Goal: Task Accomplishment & Management: Complete application form

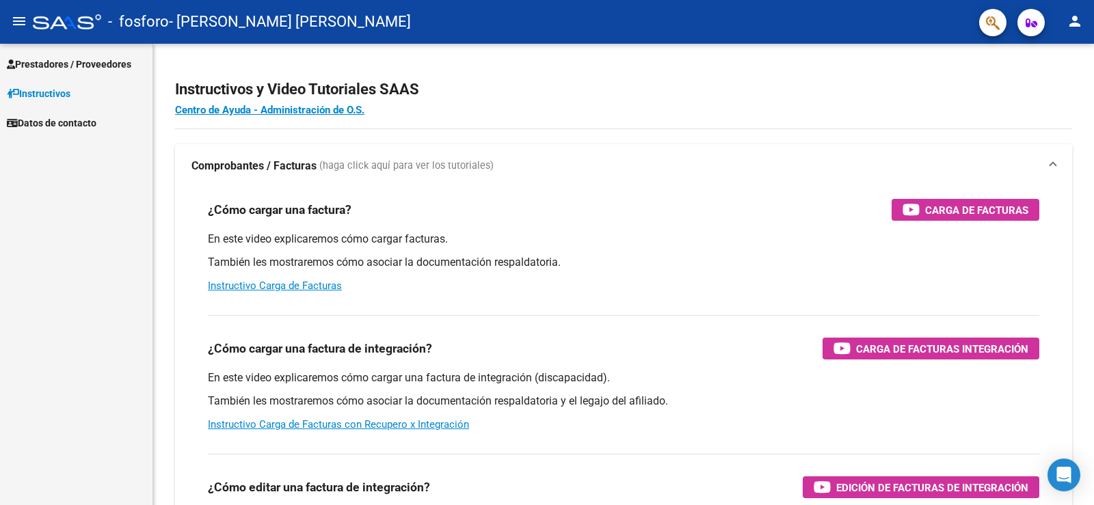
click at [98, 66] on span "Prestadores / Proveedores" at bounding box center [69, 64] width 124 height 15
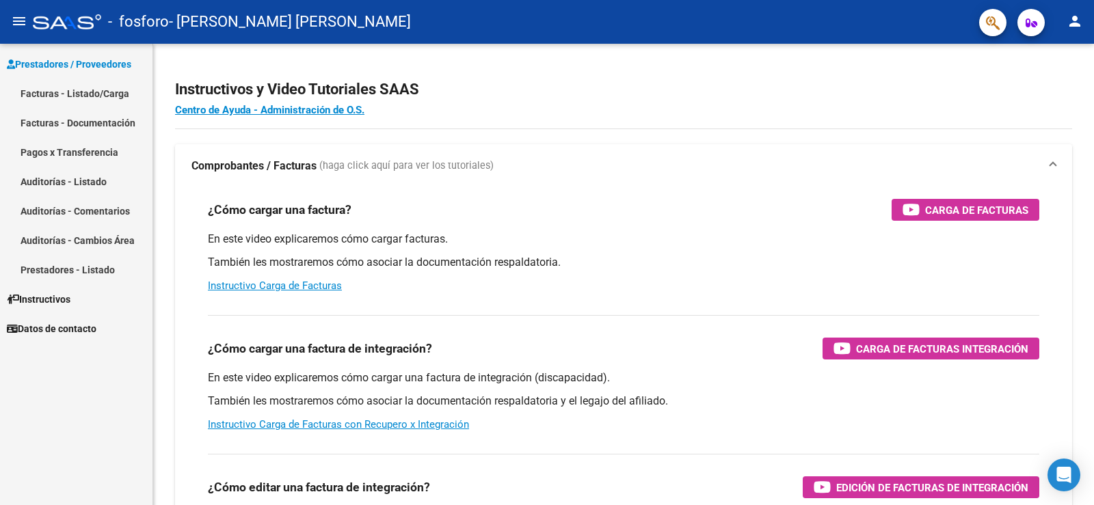
click at [98, 67] on span "Prestadores / Proveedores" at bounding box center [69, 64] width 124 height 15
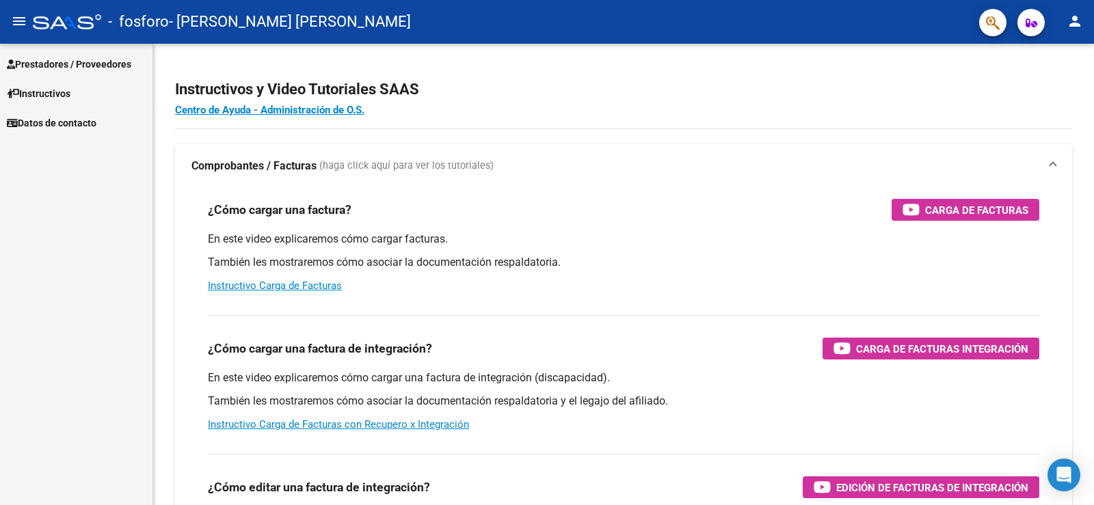
click at [1078, 23] on mat-icon "person" at bounding box center [1075, 21] width 16 height 16
click at [1078, 23] on div at bounding box center [547, 252] width 1094 height 505
click at [81, 62] on span "Prestadores / Proveedores" at bounding box center [69, 64] width 124 height 15
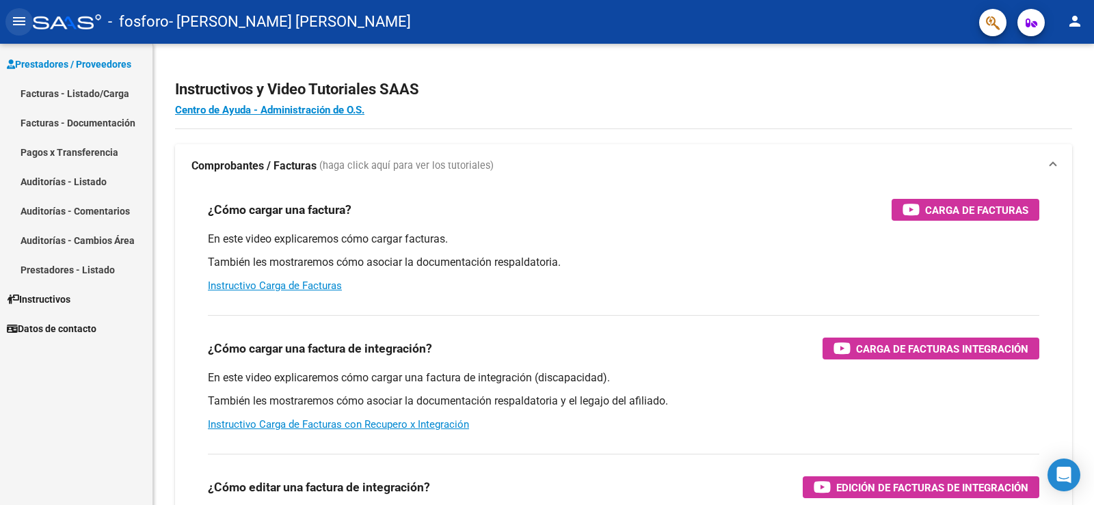
click at [24, 17] on mat-icon "menu" at bounding box center [19, 21] width 16 height 16
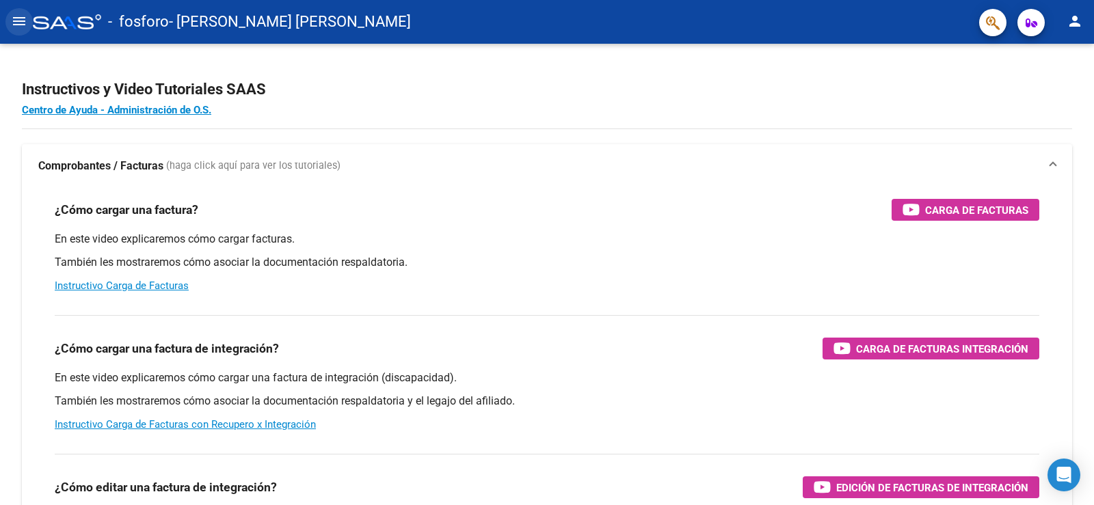
click at [26, 18] on mat-icon "menu" at bounding box center [19, 21] width 16 height 16
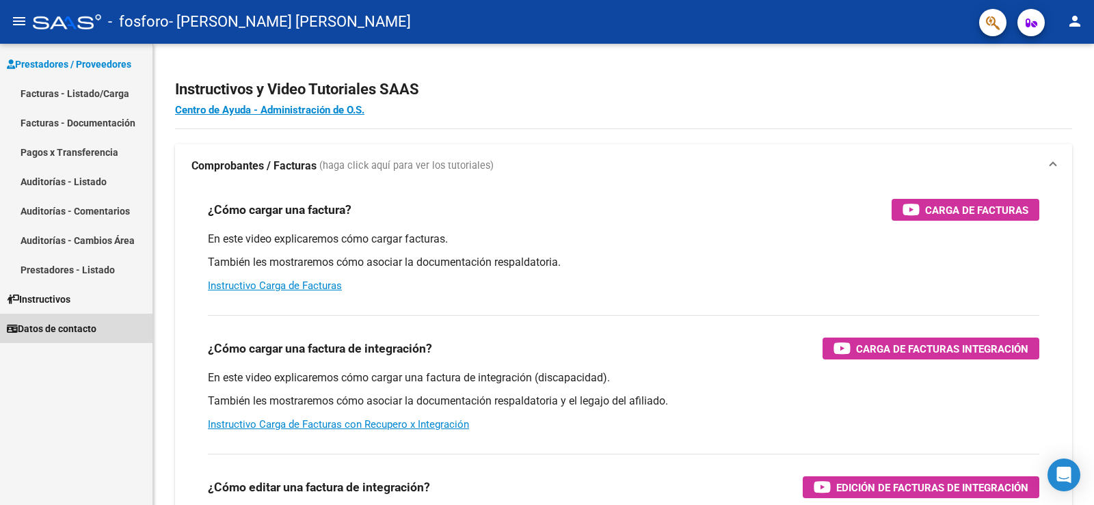
click at [63, 330] on span "Datos de contacto" at bounding box center [52, 328] width 90 height 15
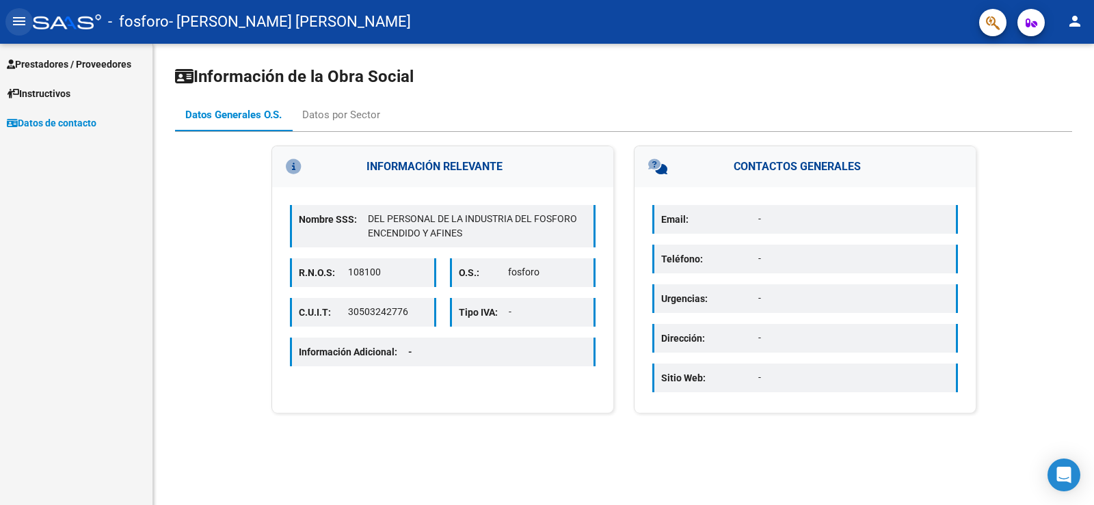
drag, startPoint x: 18, startPoint y: 23, endPoint x: 27, endPoint y: 26, distance: 9.5
click at [18, 23] on mat-icon "menu" at bounding box center [19, 21] width 16 height 16
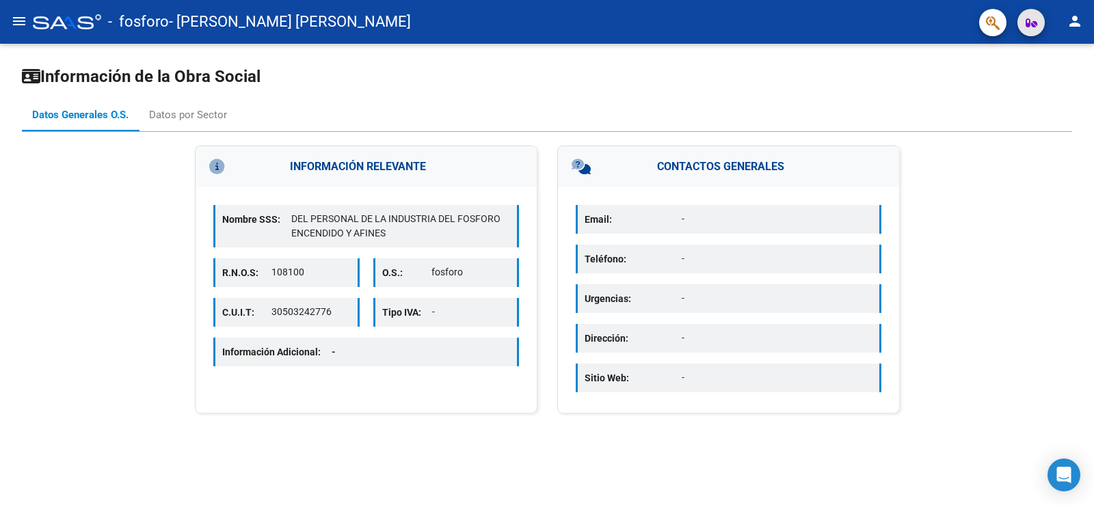
click at [1039, 21] on button "button" at bounding box center [1031, 22] width 27 height 27
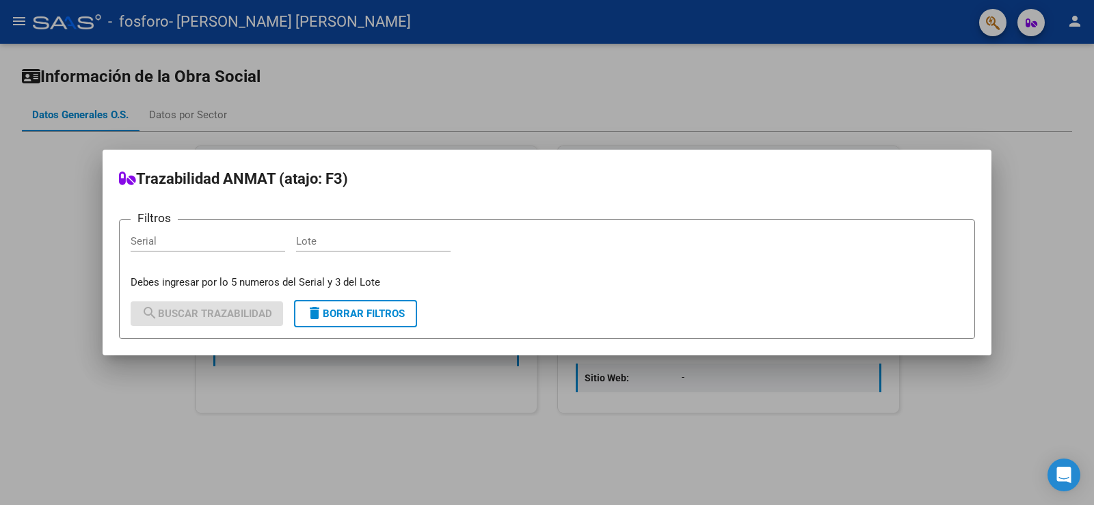
click at [979, 10] on div at bounding box center [547, 252] width 1094 height 505
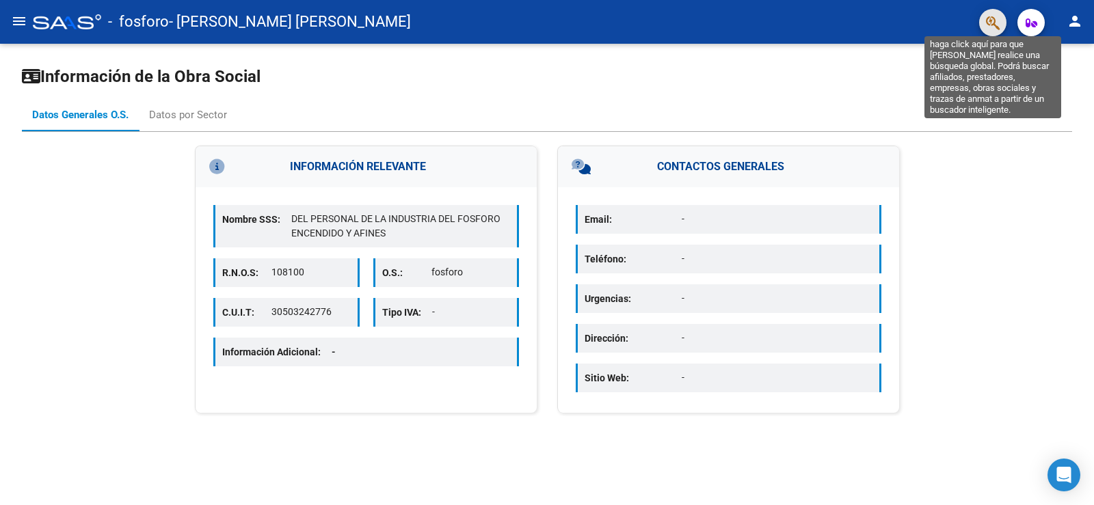
click at [989, 19] on icon "button" at bounding box center [993, 23] width 14 height 16
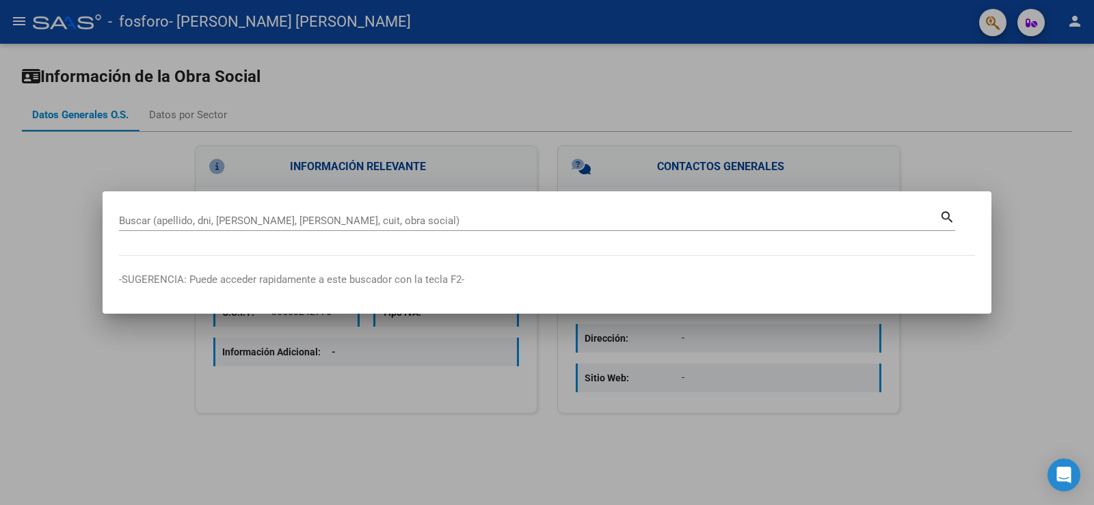
click at [1083, 17] on div at bounding box center [547, 252] width 1094 height 505
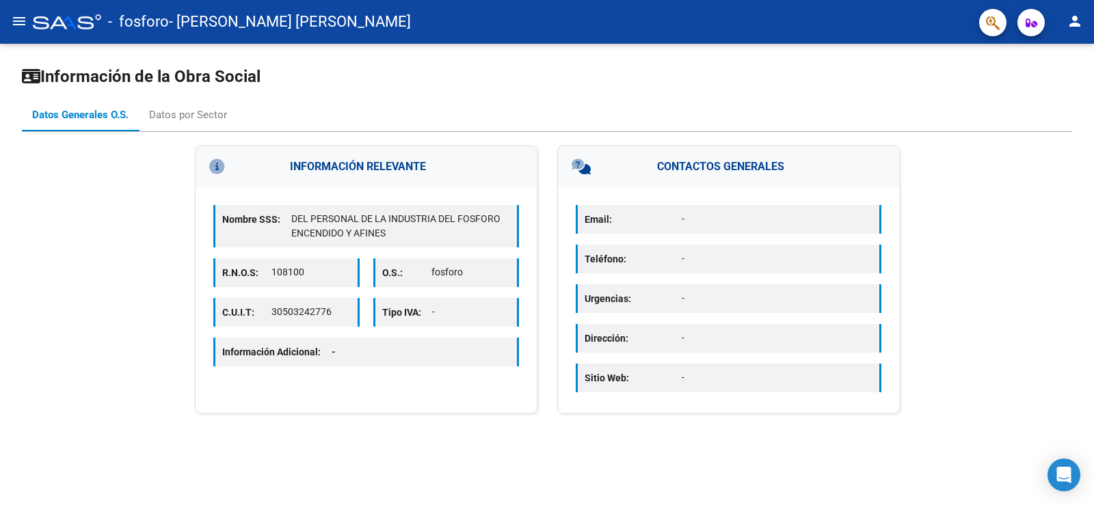
click at [1078, 21] on mat-icon "person" at bounding box center [1075, 21] width 16 height 16
click at [1060, 44] on button "person Mi Perfil" at bounding box center [1046, 57] width 83 height 33
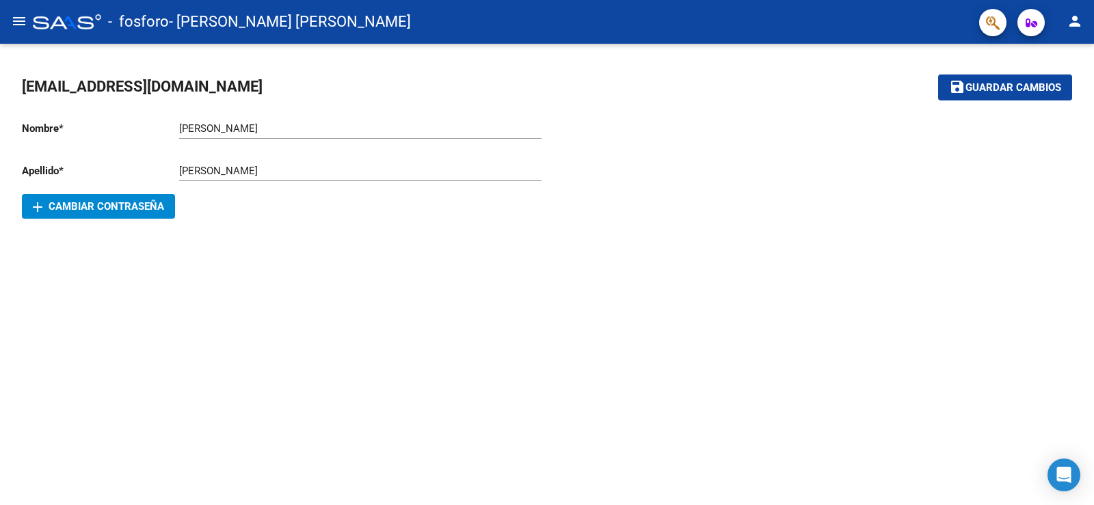
click at [269, 135] on div "Sonia Ingresar nombre" at bounding box center [360, 123] width 362 height 29
click at [993, 88] on span "Guardar cambios" at bounding box center [1014, 88] width 96 height 12
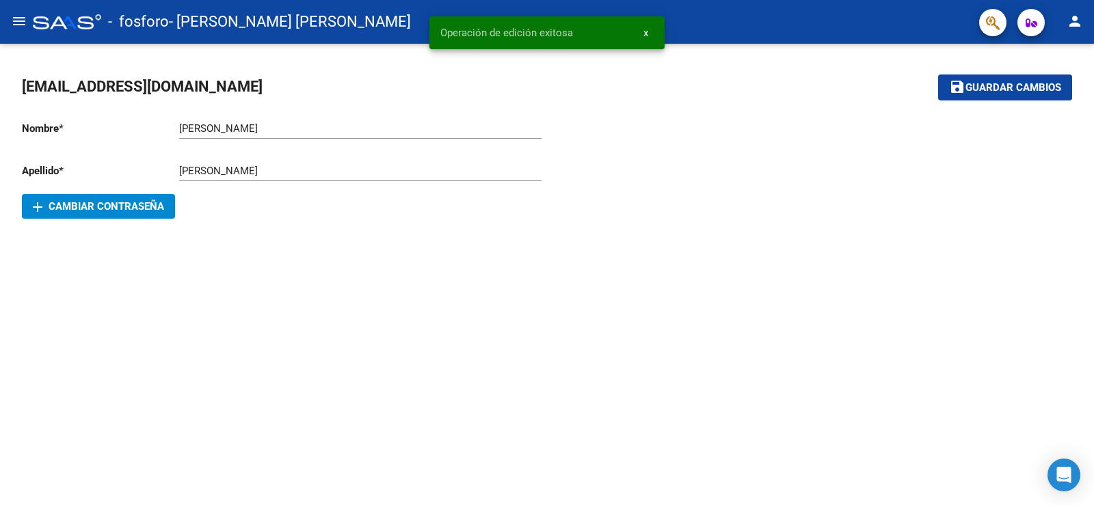
click at [648, 33] on span "x" at bounding box center [646, 33] width 5 height 12
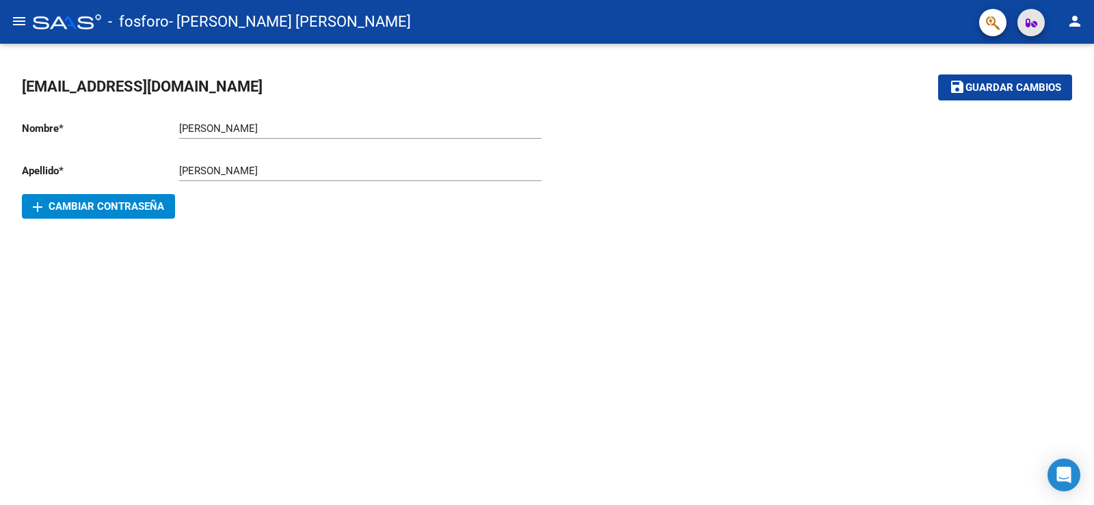
click at [1031, 16] on span "button" at bounding box center [1032, 22] width 12 height 27
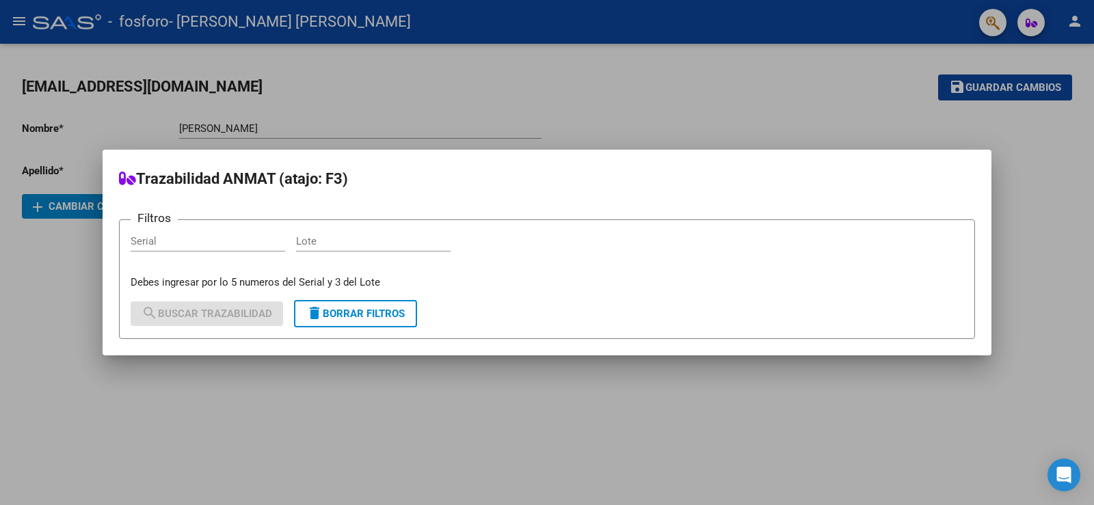
click at [1033, 16] on div at bounding box center [547, 252] width 1094 height 505
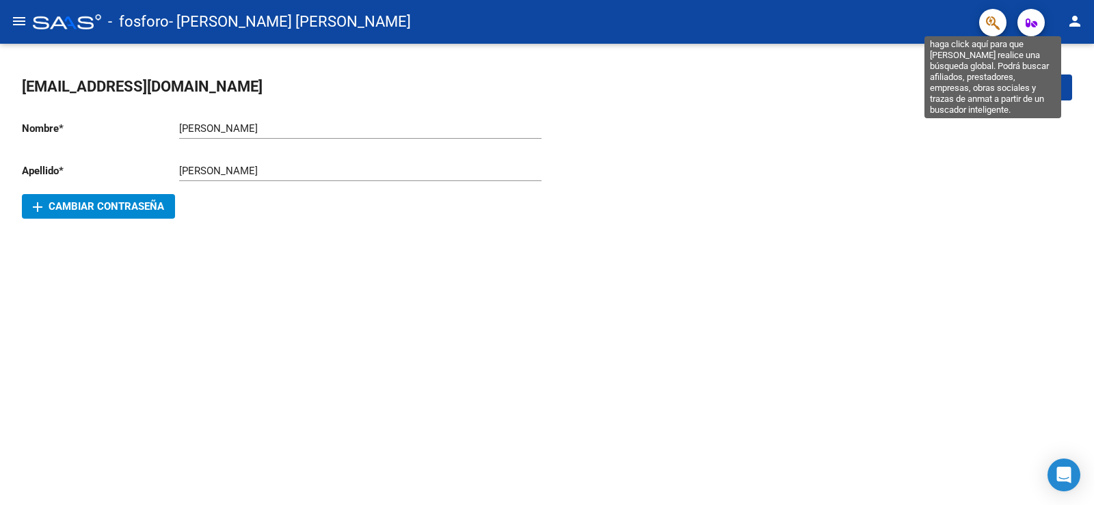
click at [992, 16] on icon "button" at bounding box center [993, 23] width 14 height 16
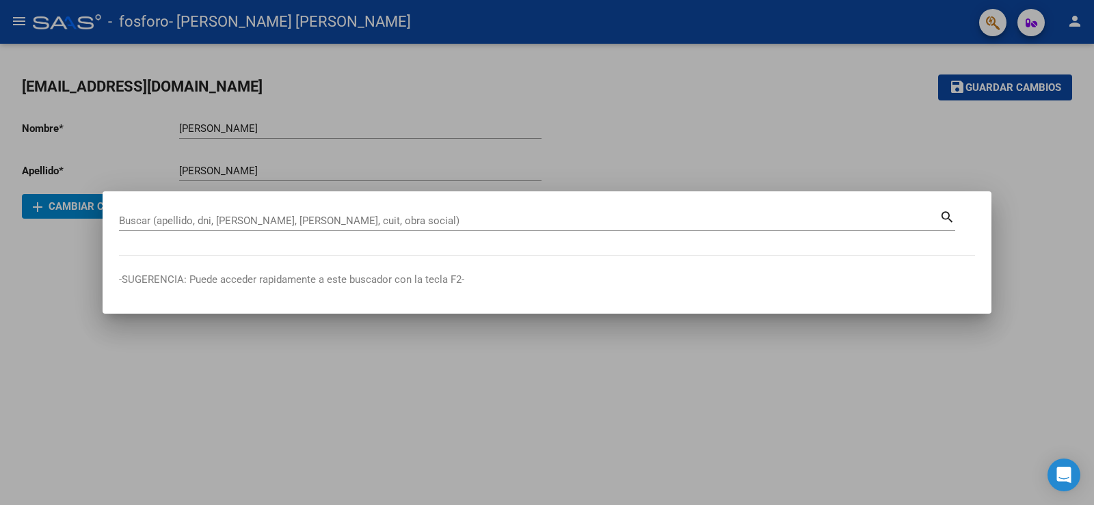
click at [1094, 17] on div at bounding box center [547, 252] width 1094 height 505
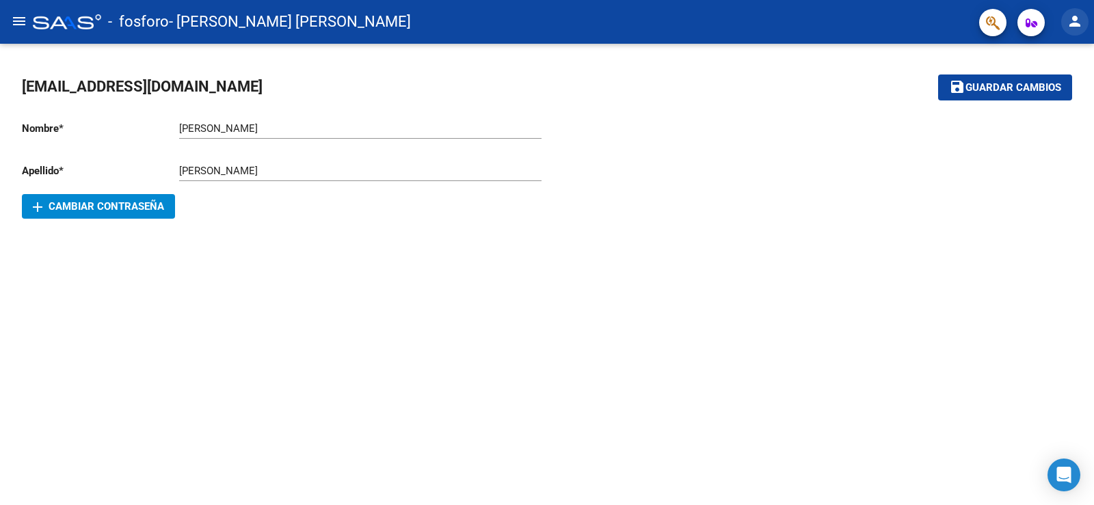
click at [1081, 34] on button "person" at bounding box center [1074, 21] width 27 height 27
click at [1046, 91] on button "exit_to_app Salir" at bounding box center [1046, 90] width 83 height 33
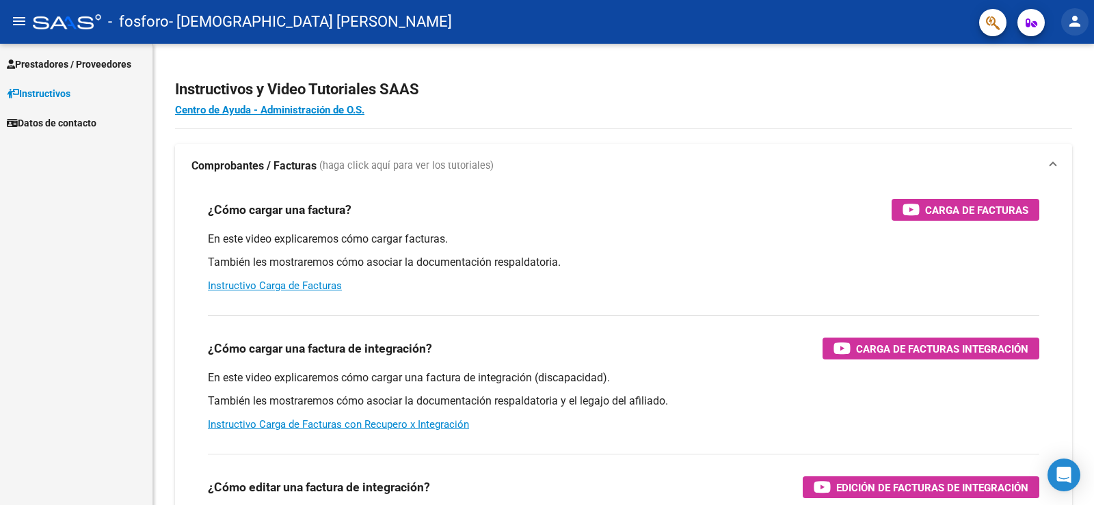
click at [1067, 27] on button "person" at bounding box center [1074, 21] width 27 height 27
click at [1045, 56] on button "person Mi Perfil" at bounding box center [1046, 57] width 83 height 33
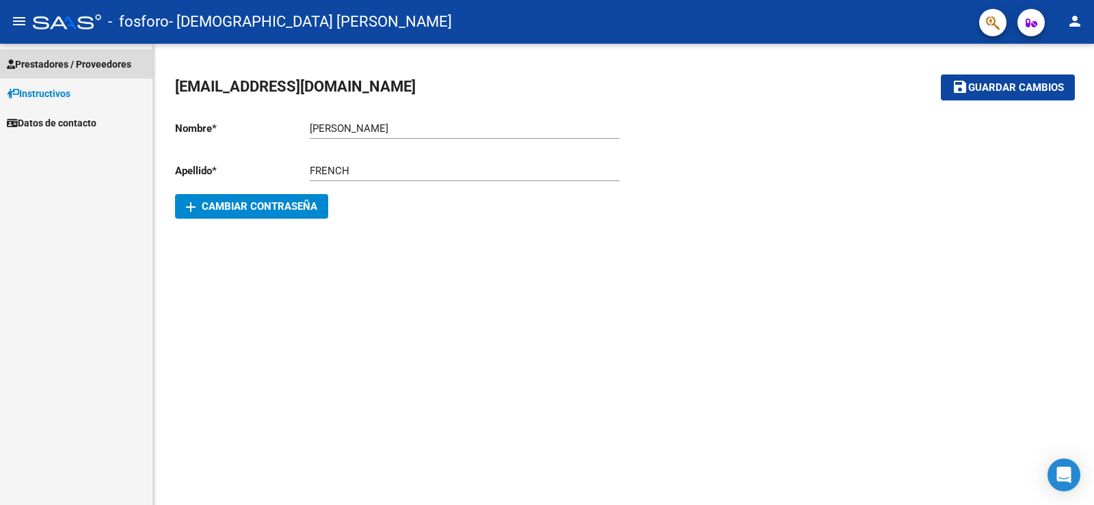
click at [66, 75] on link "Prestadores / Proveedores" at bounding box center [76, 63] width 153 height 29
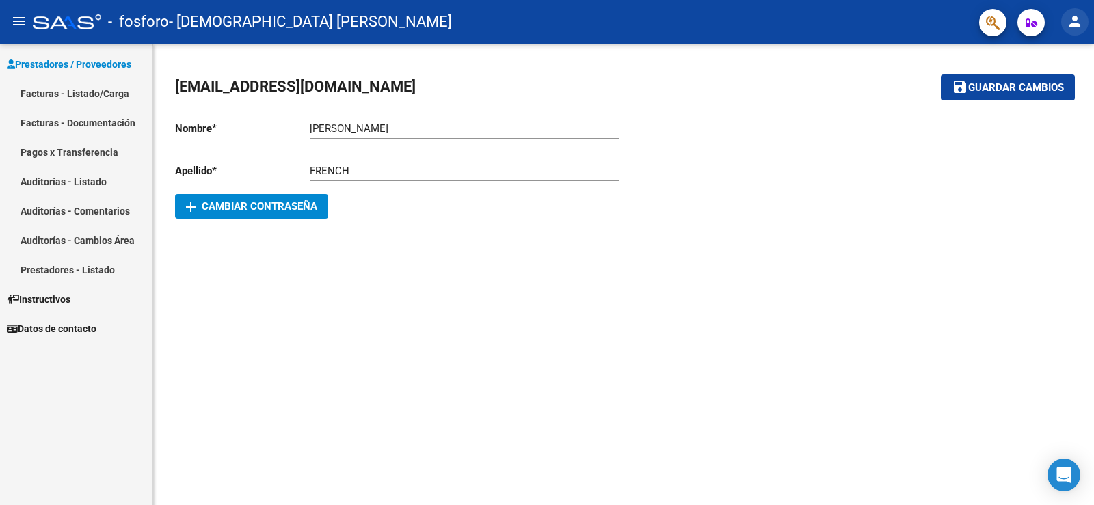
click at [1071, 27] on mat-icon "person" at bounding box center [1075, 21] width 16 height 16
click at [1050, 51] on button "person Mi Perfil" at bounding box center [1046, 57] width 83 height 33
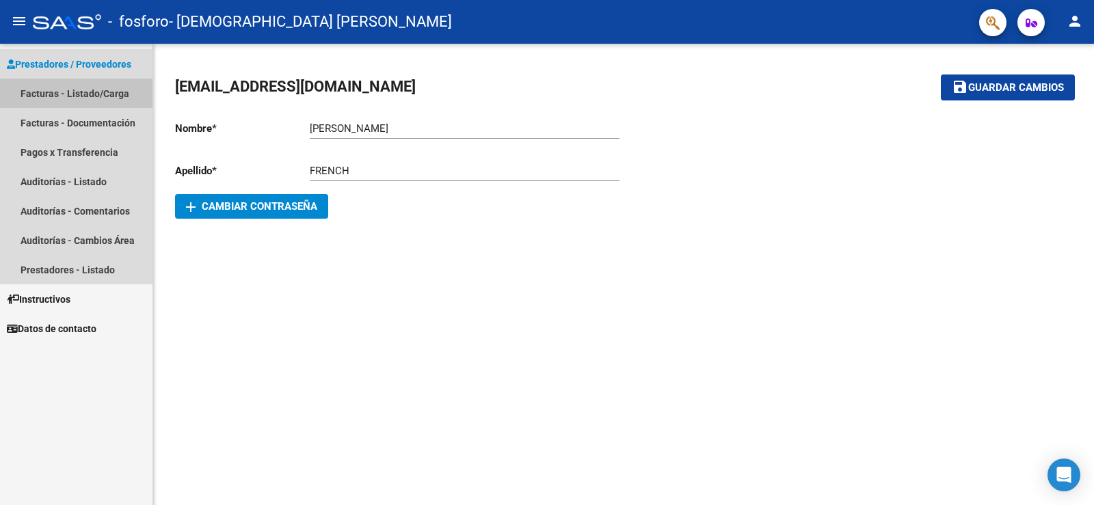
click at [97, 90] on link "Facturas - Listado/Carga" at bounding box center [76, 93] width 153 height 29
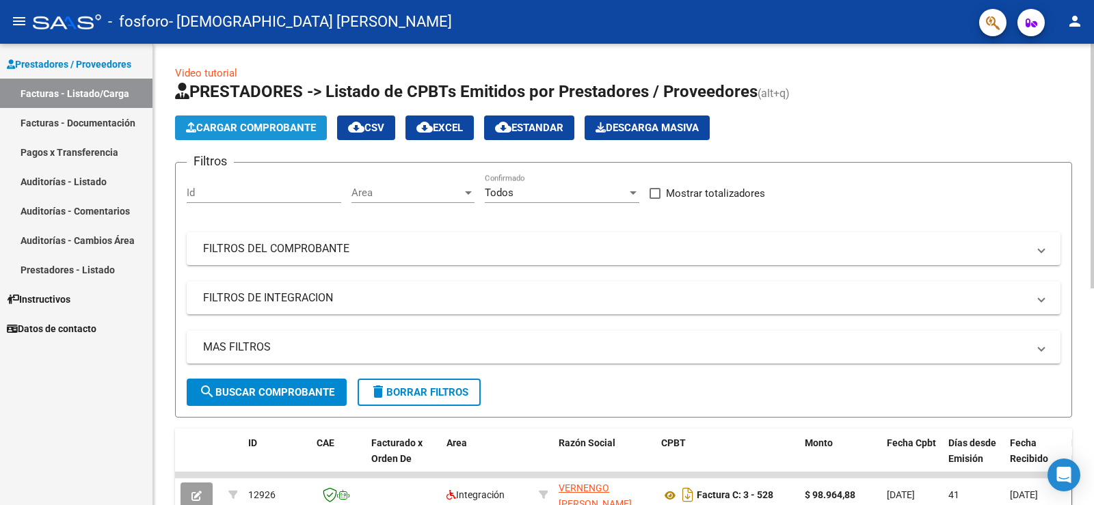
click at [269, 126] on span "Cargar Comprobante" at bounding box center [251, 128] width 130 height 12
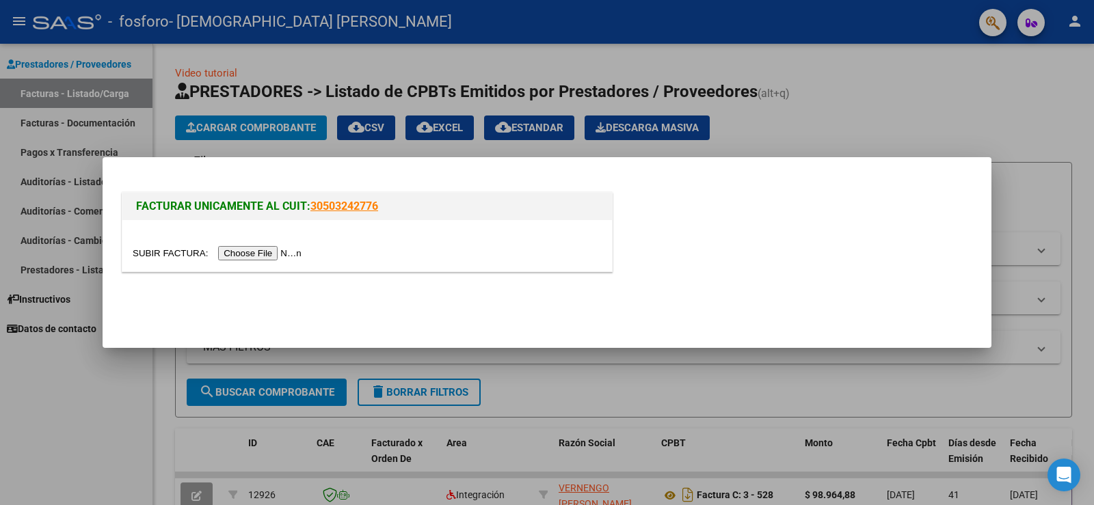
click at [263, 254] on input "file" at bounding box center [219, 253] width 173 height 14
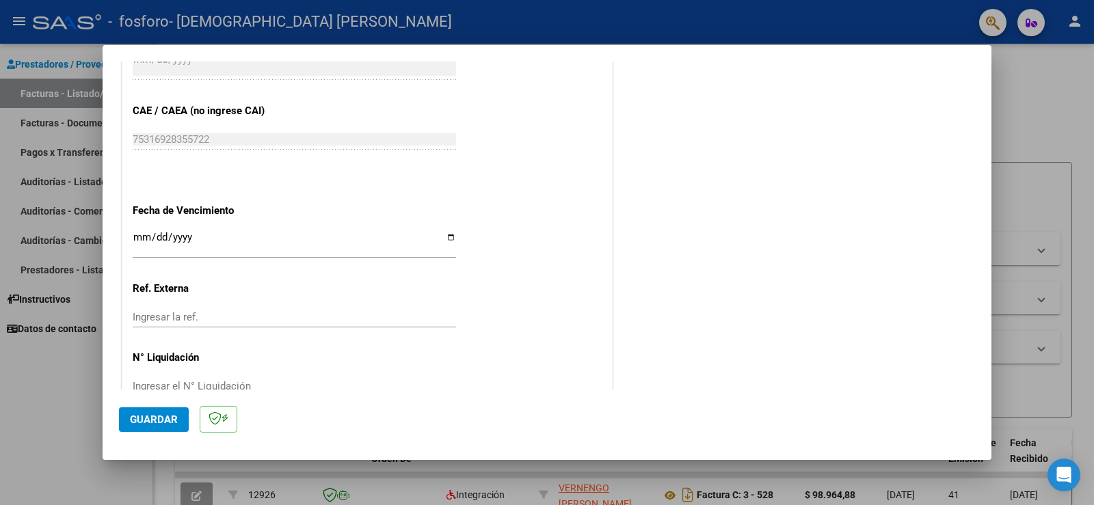
scroll to position [850, 0]
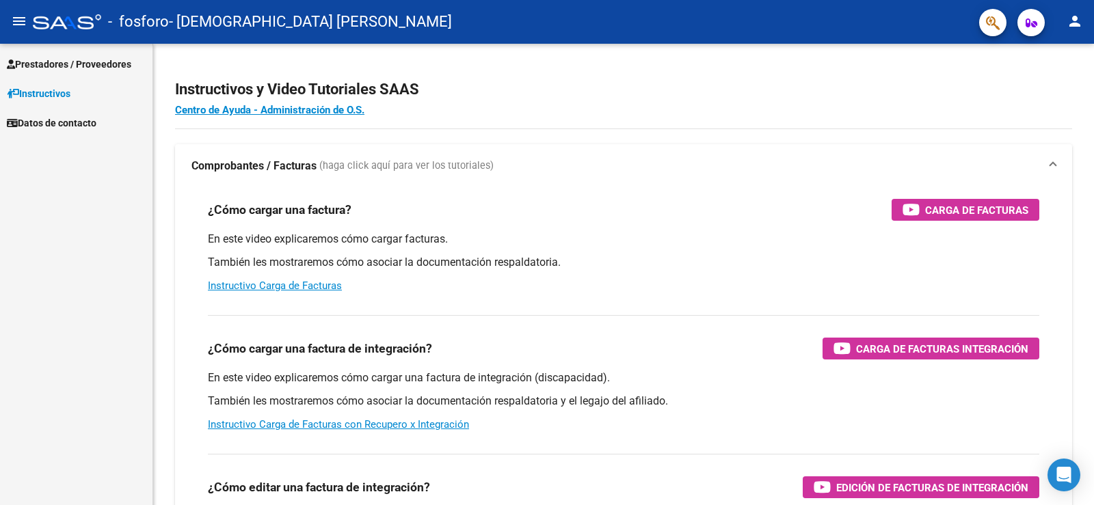
click at [1070, 22] on mat-icon "person" at bounding box center [1075, 21] width 16 height 16
click at [1048, 57] on button "person Mi Perfil" at bounding box center [1046, 57] width 83 height 33
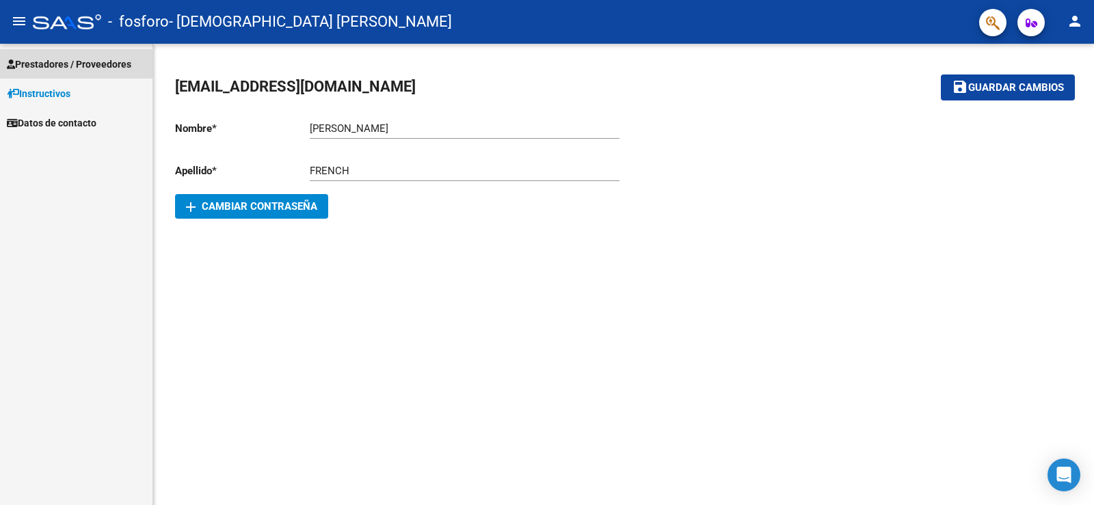
click at [40, 67] on span "Prestadores / Proveedores" at bounding box center [69, 64] width 124 height 15
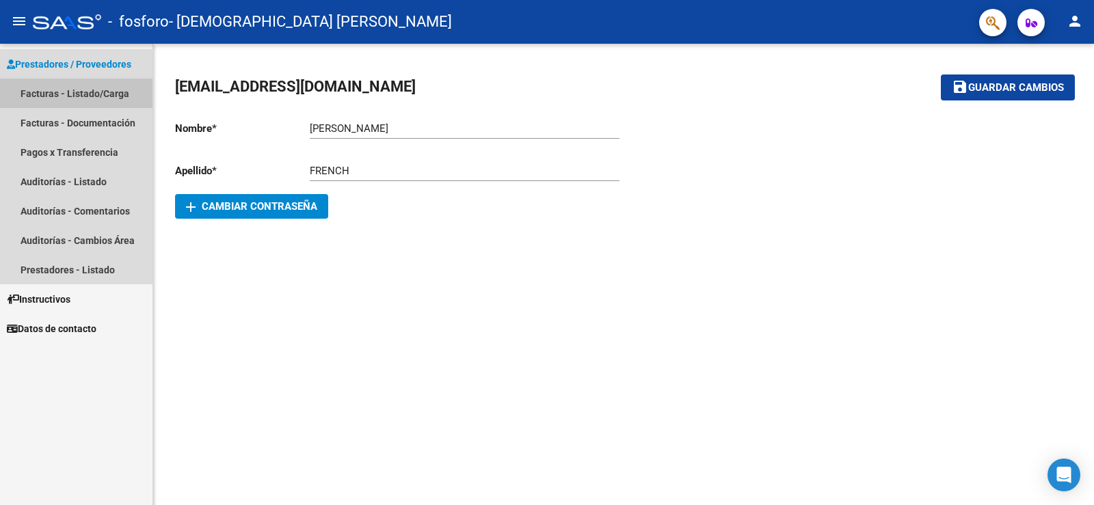
click at [72, 91] on link "Facturas - Listado/Carga" at bounding box center [76, 93] width 153 height 29
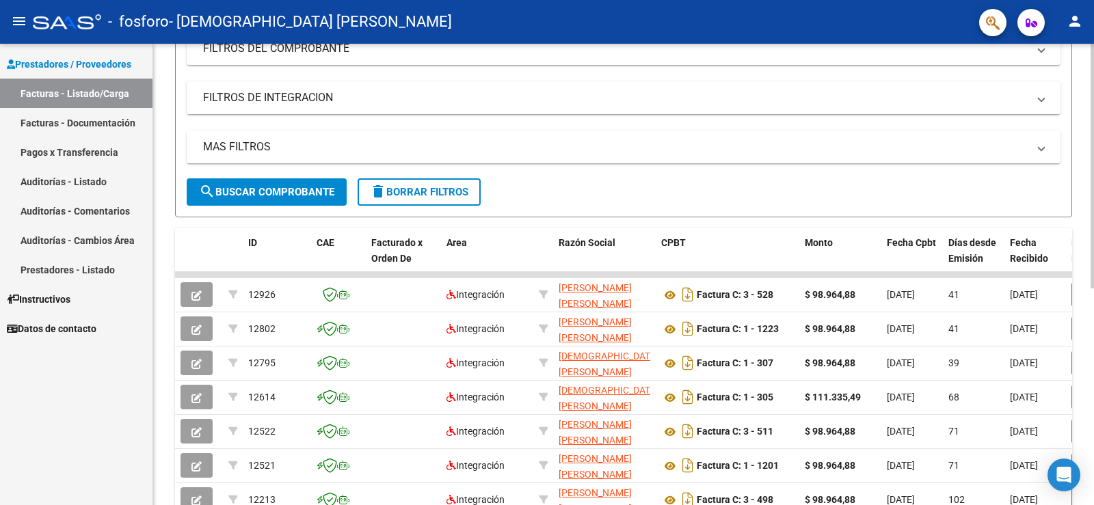
scroll to position [205, 0]
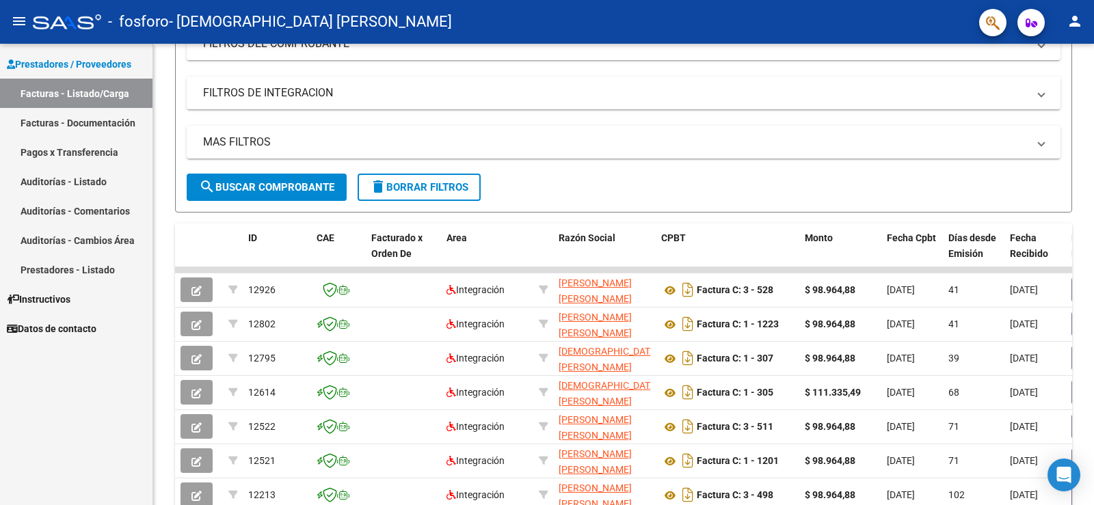
click at [110, 100] on link "Facturas - Listado/Carga" at bounding box center [76, 93] width 153 height 29
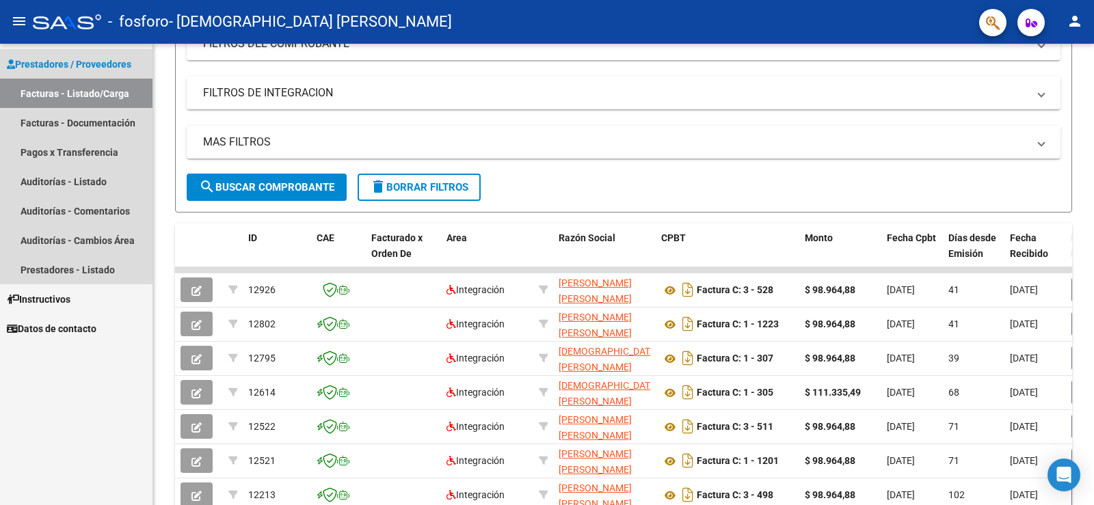
click at [113, 94] on link "Facturas - Listado/Carga" at bounding box center [76, 93] width 153 height 29
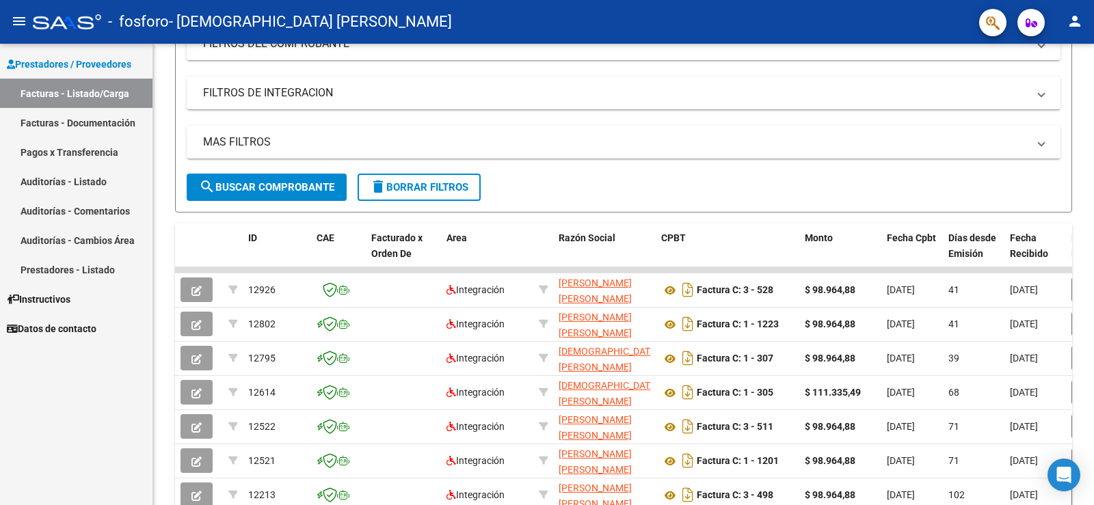
click at [116, 90] on link "Facturas - Listado/Carga" at bounding box center [76, 93] width 153 height 29
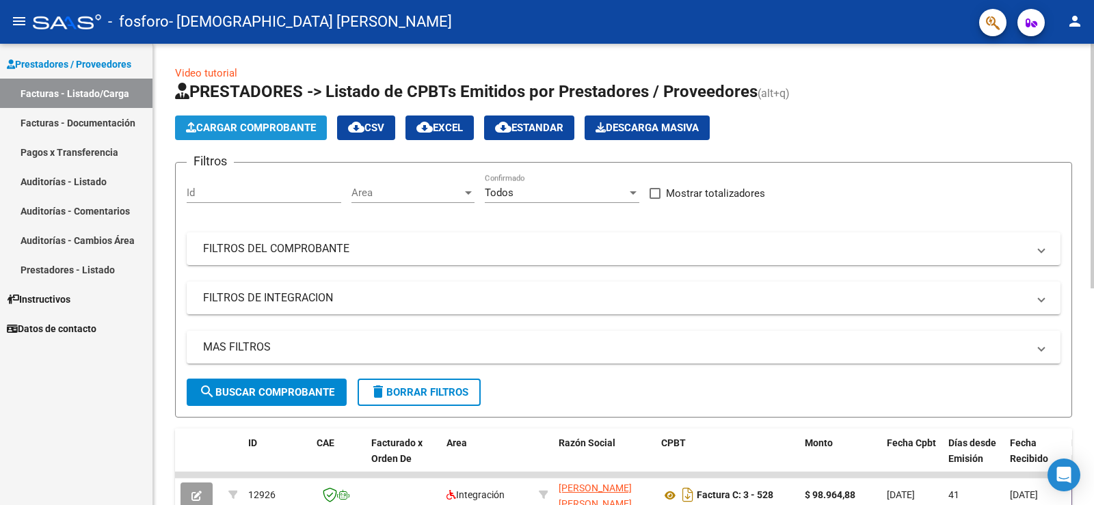
click at [266, 131] on span "Cargar Comprobante" at bounding box center [251, 128] width 130 height 12
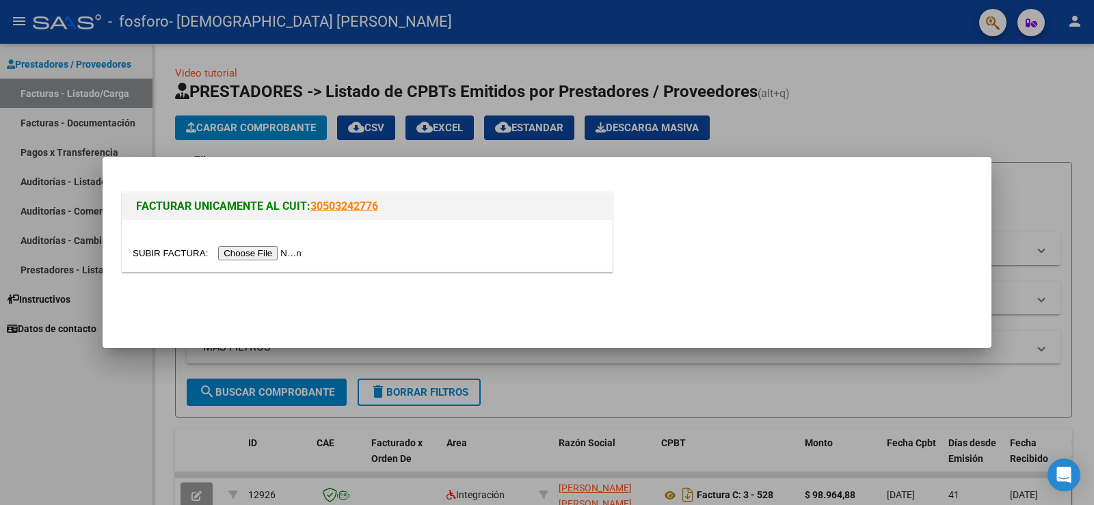
click at [259, 250] on input "file" at bounding box center [219, 253] width 173 height 14
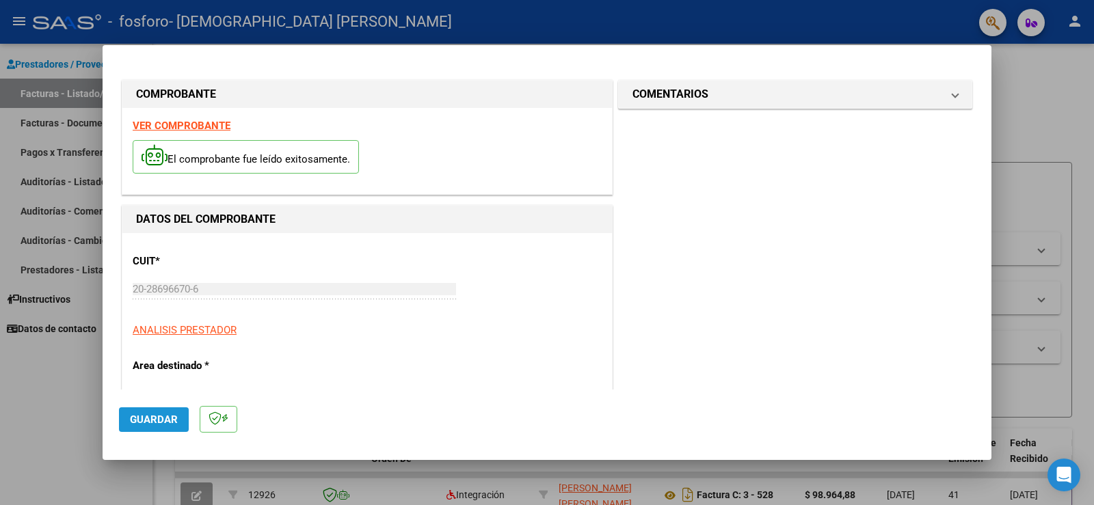
click at [156, 417] on span "Guardar" at bounding box center [154, 420] width 48 height 12
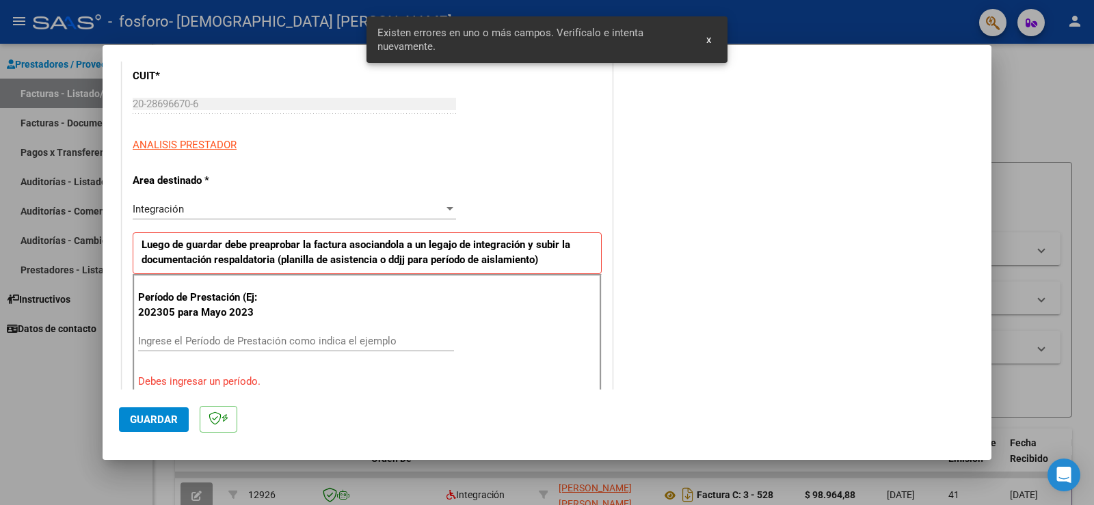
scroll to position [287, 0]
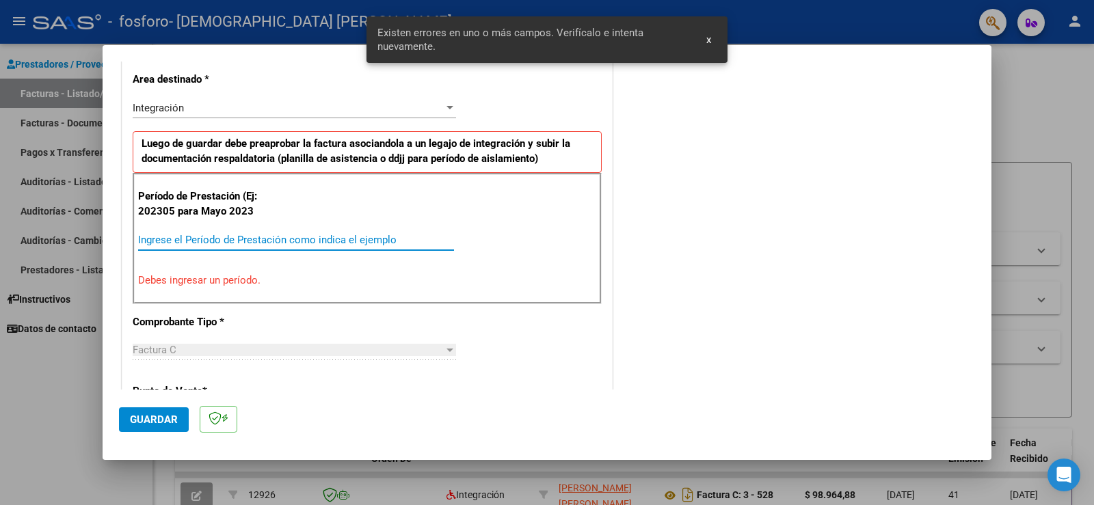
click at [264, 240] on input "Ingrese el Período de Prestación como indica el ejemplo" at bounding box center [296, 240] width 316 height 12
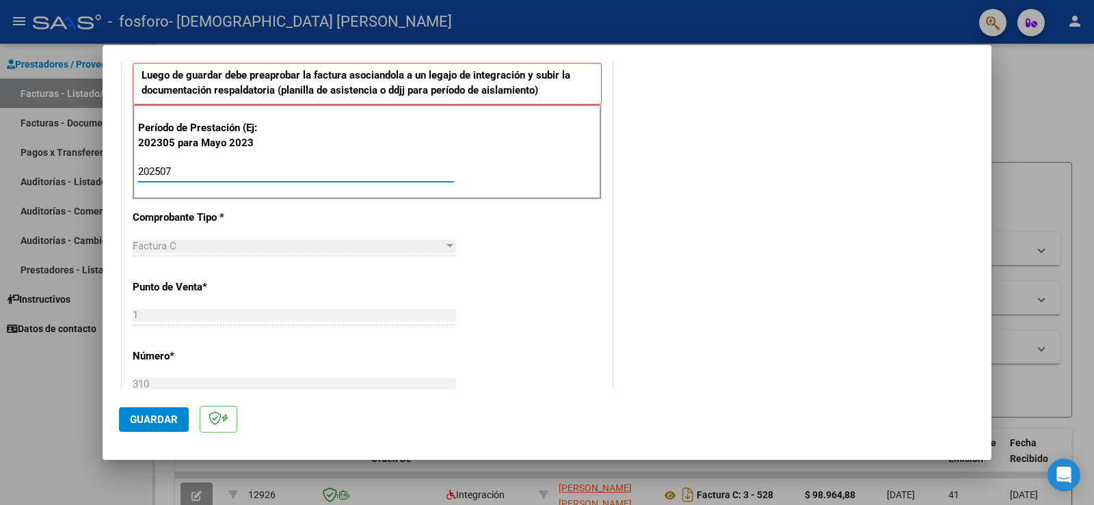
type input "202507"
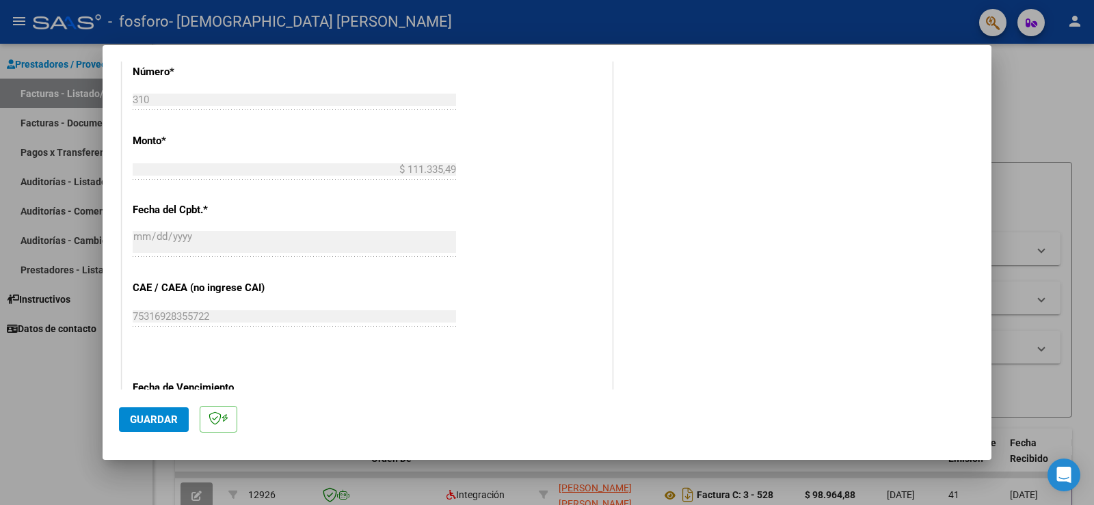
scroll to position [644, 0]
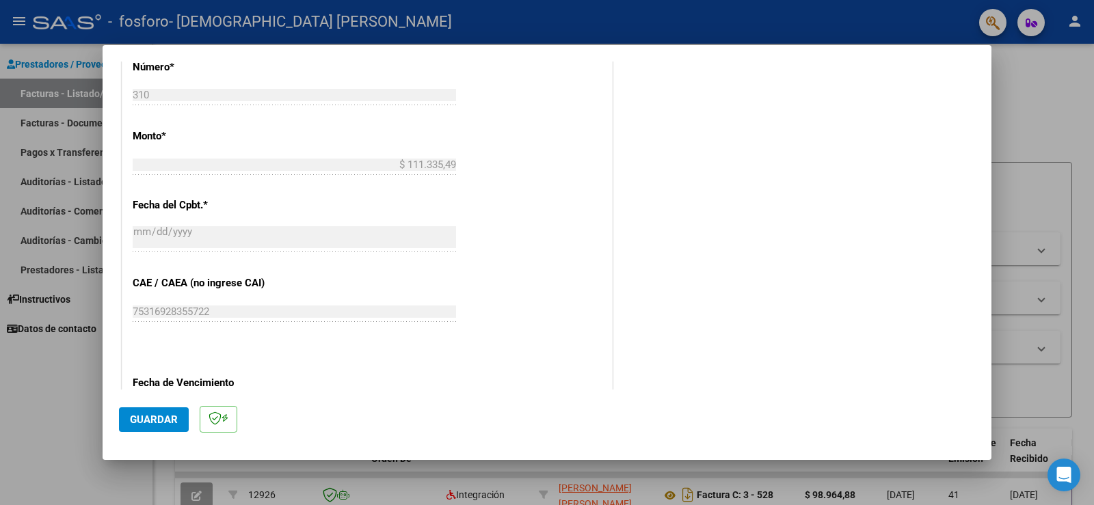
drag, startPoint x: 1001, startPoint y: 287, endPoint x: 1000, endPoint y: 300, distance: 12.3
click at [1005, 326] on div at bounding box center [547, 252] width 1094 height 505
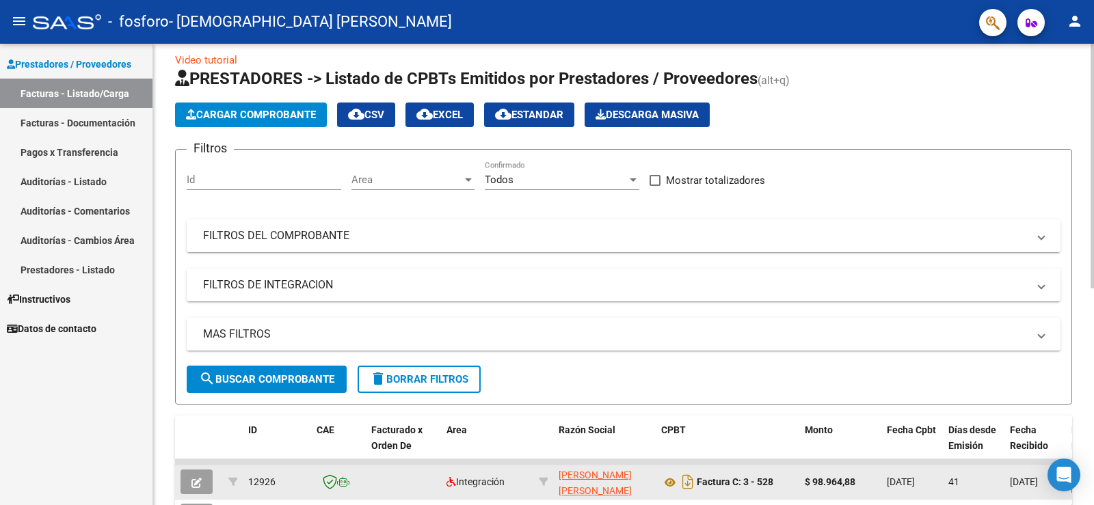
scroll to position [0, 0]
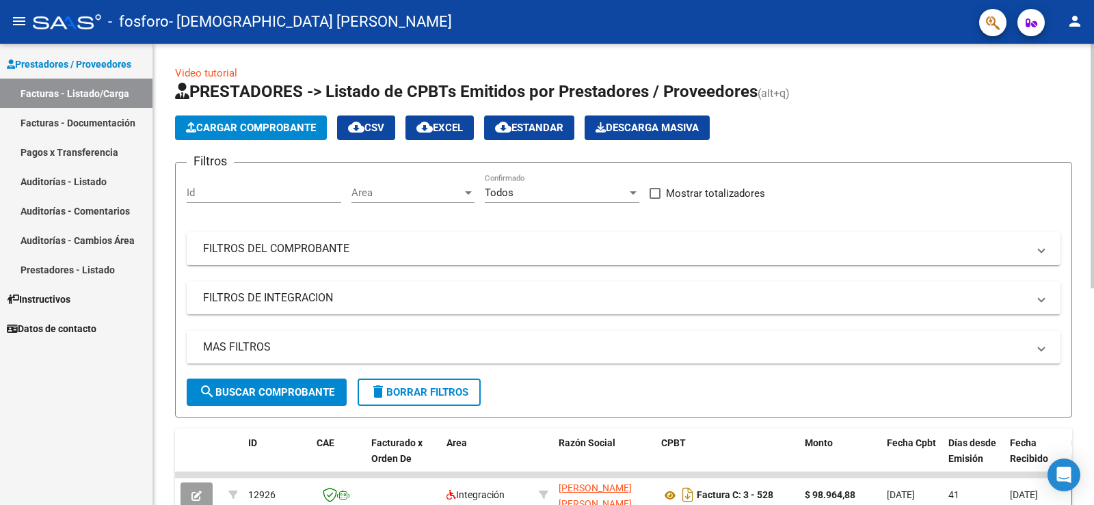
click at [266, 124] on span "Cargar Comprobante" at bounding box center [251, 128] width 130 height 12
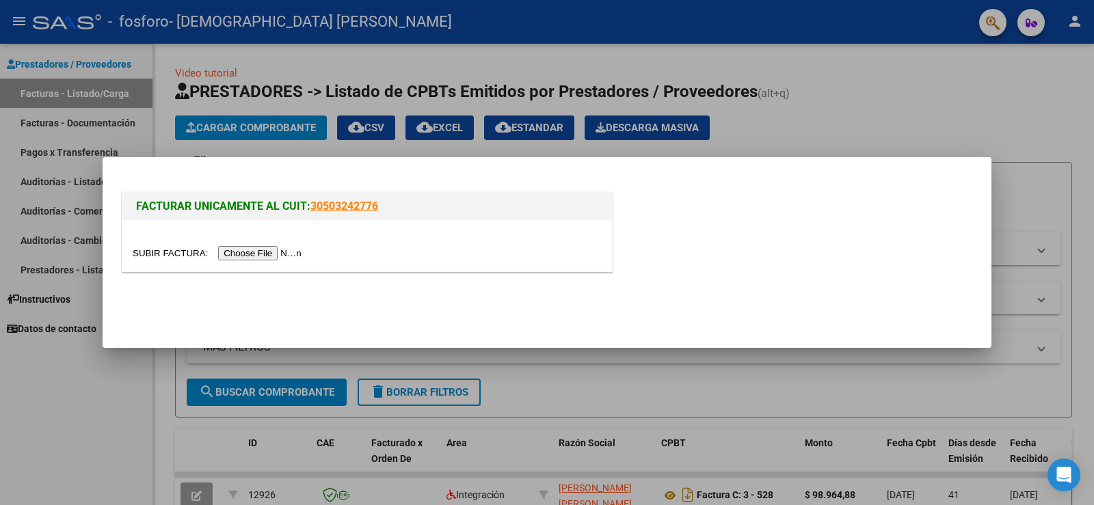
click at [265, 250] on input "file" at bounding box center [219, 253] width 173 height 14
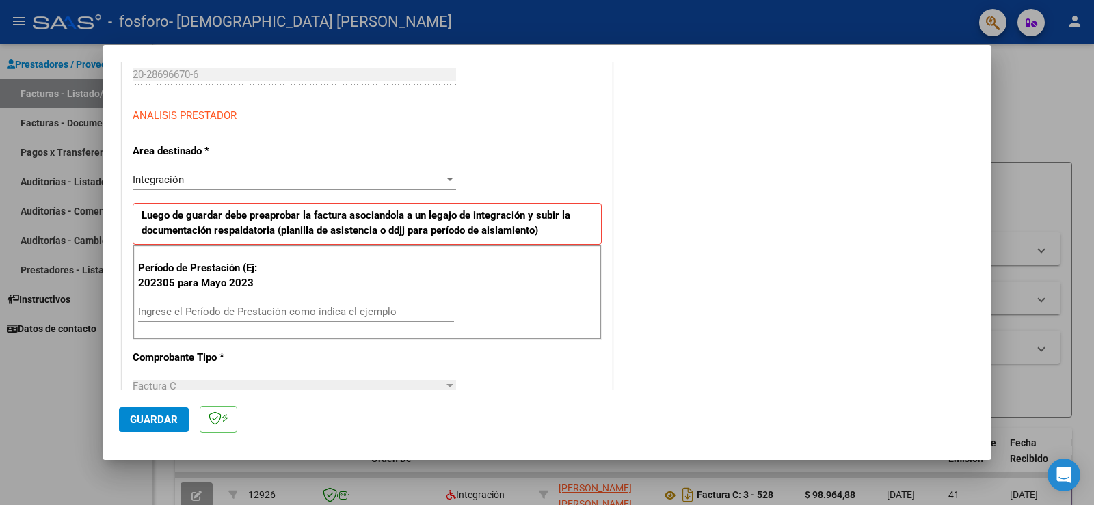
scroll to position [274, 0]
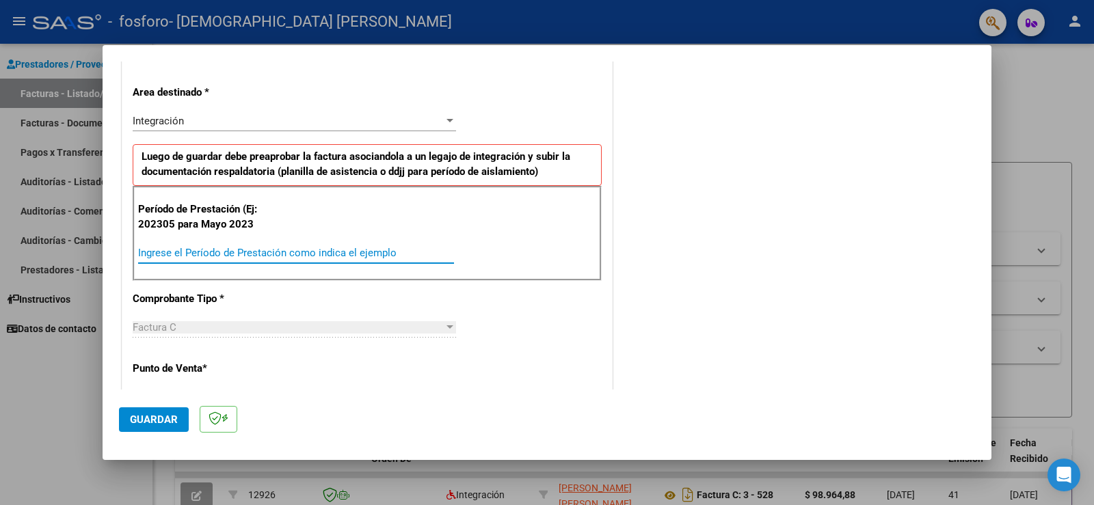
click at [259, 252] on input "Ingrese el Período de Prestación como indica el ejemplo" at bounding box center [296, 253] width 316 height 12
type input "202507"
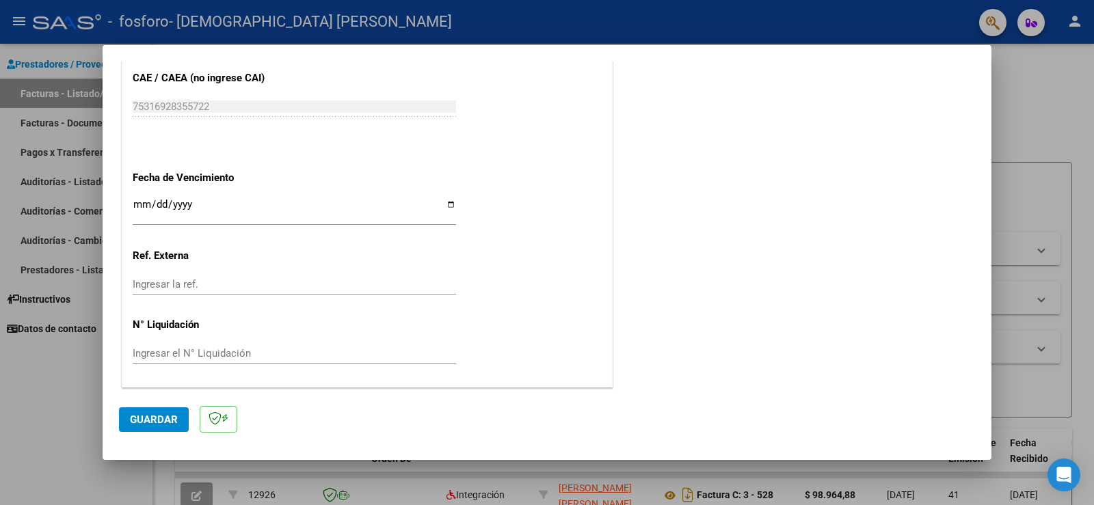
scroll to position [850, 0]
drag, startPoint x: 453, startPoint y: 200, endPoint x: 441, endPoint y: 209, distance: 14.6
click at [441, 209] on input "Ingresar la fecha" at bounding box center [295, 209] width 324 height 22
click at [448, 203] on input "Ingresar la fecha" at bounding box center [295, 209] width 324 height 22
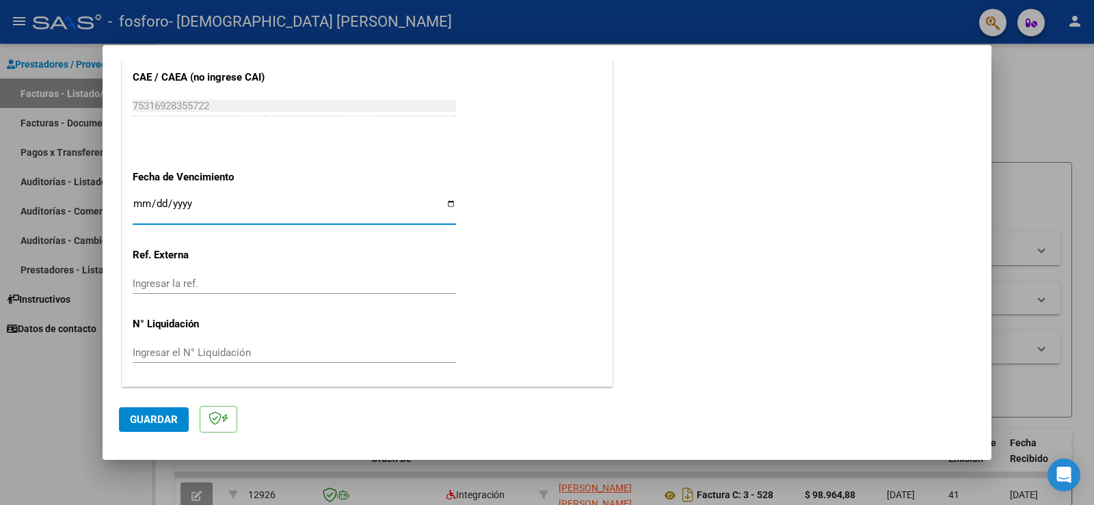
type input "[DATE]"
click at [209, 283] on input "Ingresar la ref." at bounding box center [295, 284] width 324 height 12
click at [163, 420] on span "Guardar" at bounding box center [154, 420] width 48 height 12
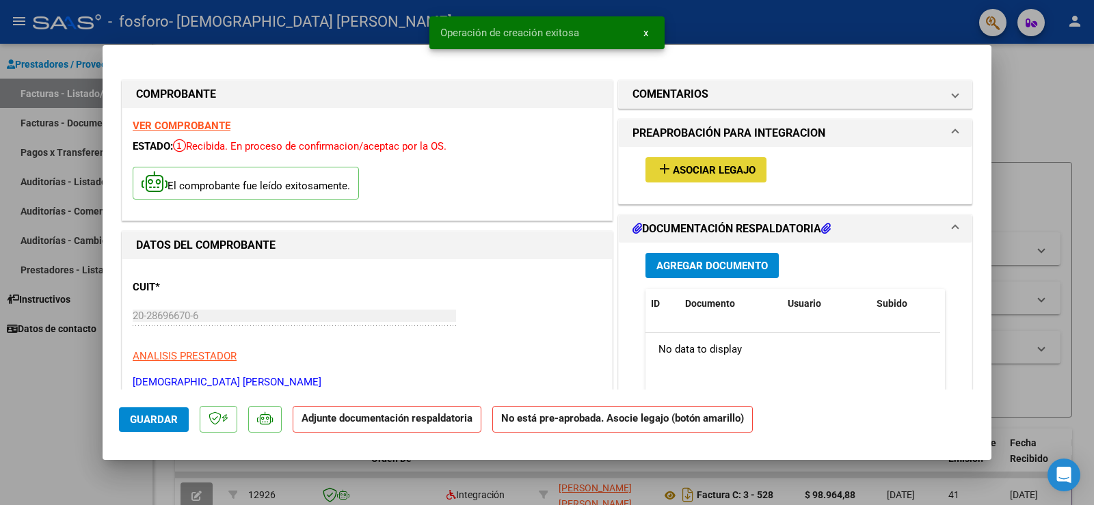
click at [673, 171] on span "Asociar Legajo" at bounding box center [714, 170] width 83 height 12
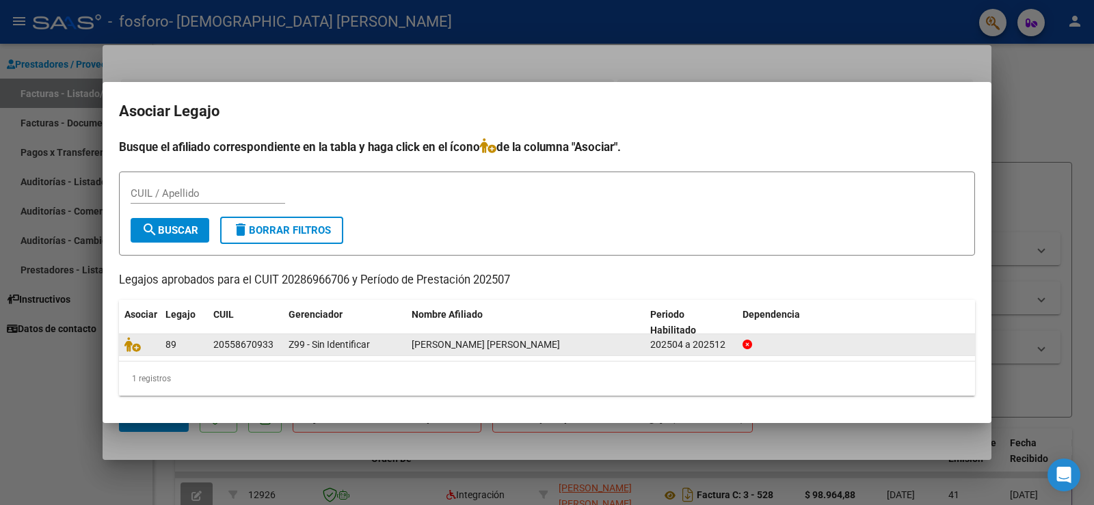
click at [382, 344] on div "Z99 - Sin Identificar" at bounding box center [345, 345] width 112 height 16
click at [133, 347] on icon at bounding box center [132, 344] width 16 height 15
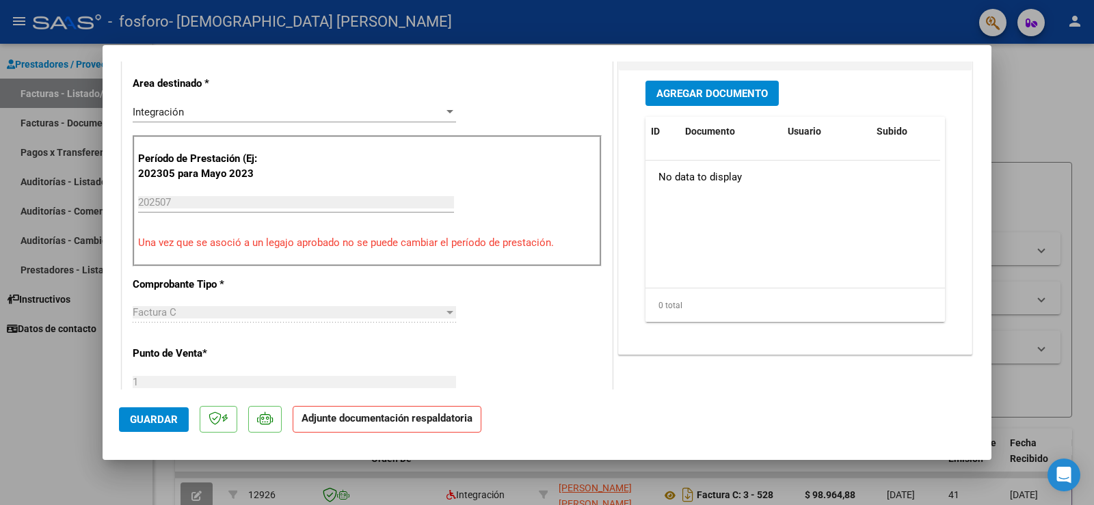
scroll to position [341, 0]
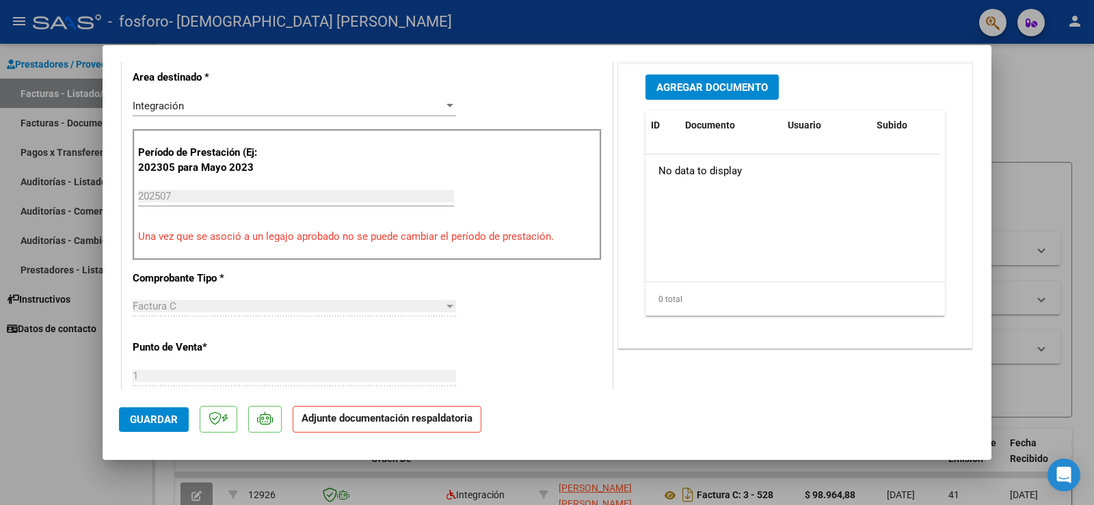
click at [750, 88] on span "Agregar Documento" at bounding box center [712, 87] width 111 height 12
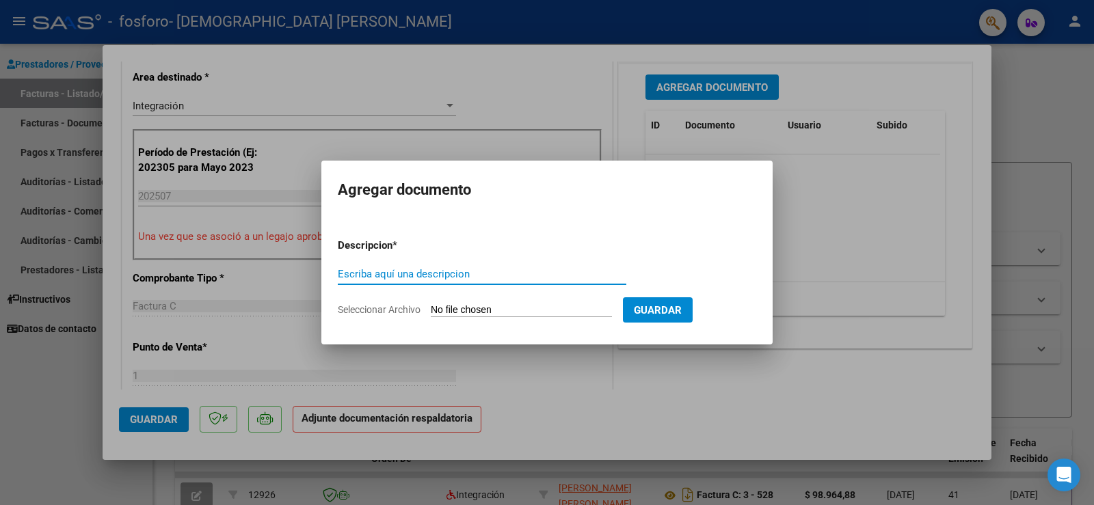
click at [375, 278] on input "Escriba aquí una descripcion" at bounding box center [482, 274] width 289 height 12
click at [512, 305] on input "Seleccionar Archivo" at bounding box center [521, 310] width 181 height 13
type input "C:\fakepath\planilla_de_asistencia_discapacidad.pdf"
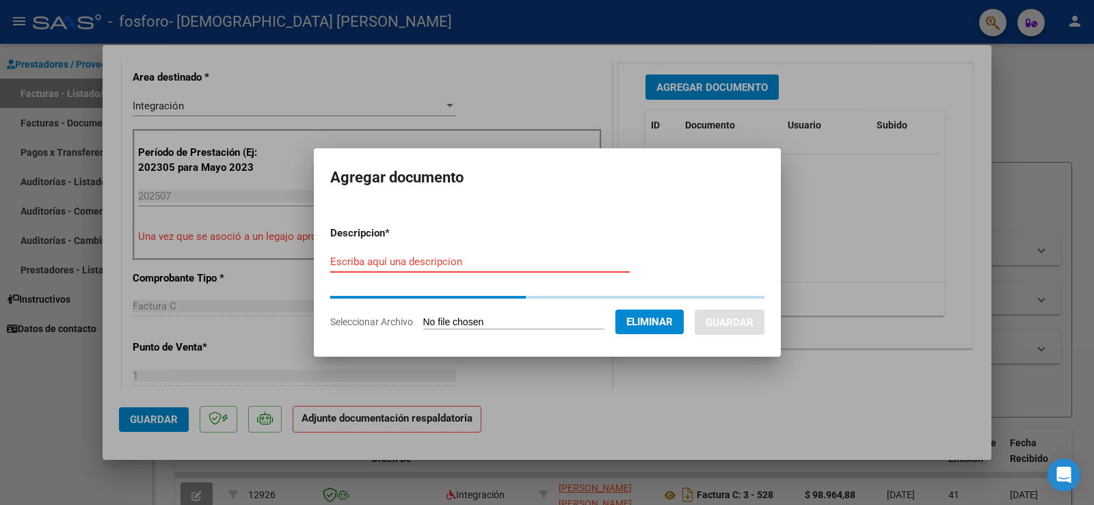
click at [471, 256] on input "Escriba aquí una descripcion" at bounding box center [480, 262] width 300 height 12
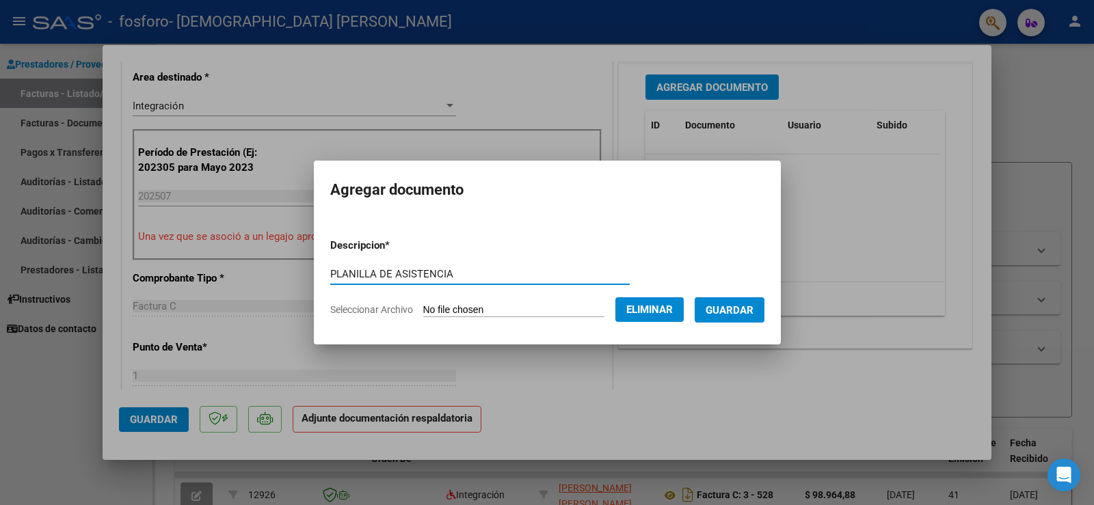
type input "PLANILLA DE ASISTENCIA"
click at [751, 310] on span "Guardar" at bounding box center [730, 310] width 48 height 12
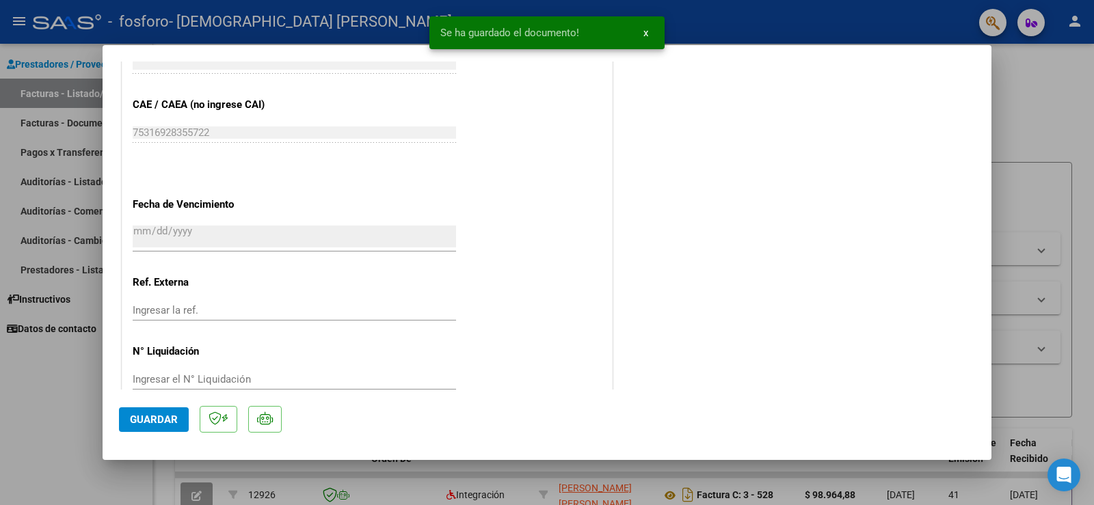
scroll to position [896, 0]
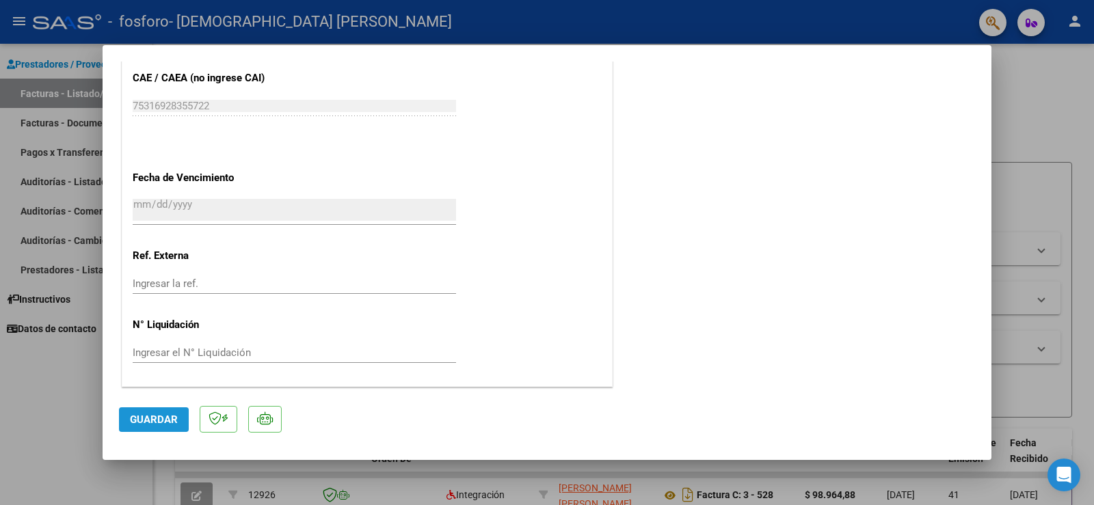
click at [168, 412] on button "Guardar" at bounding box center [154, 420] width 70 height 25
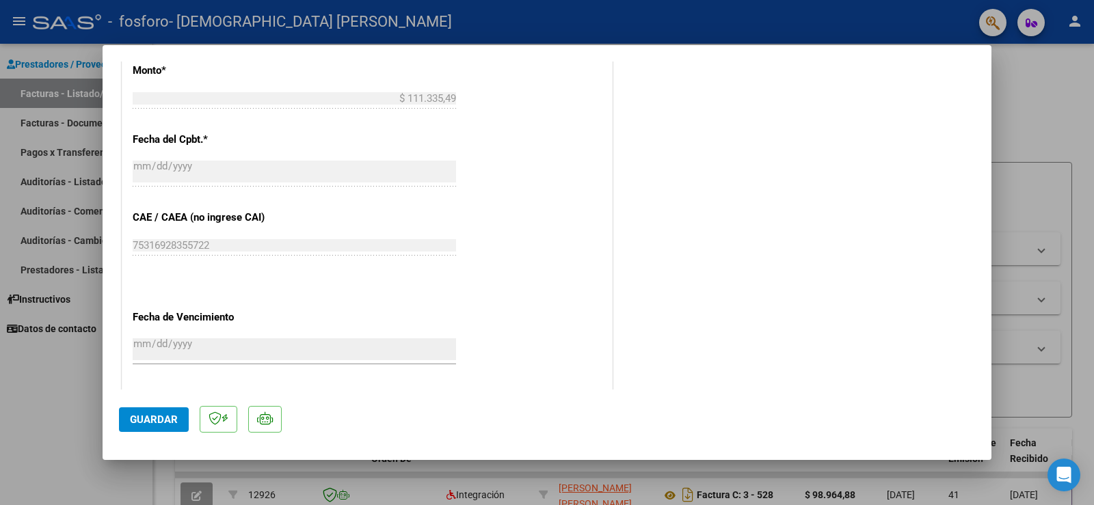
scroll to position [767, 0]
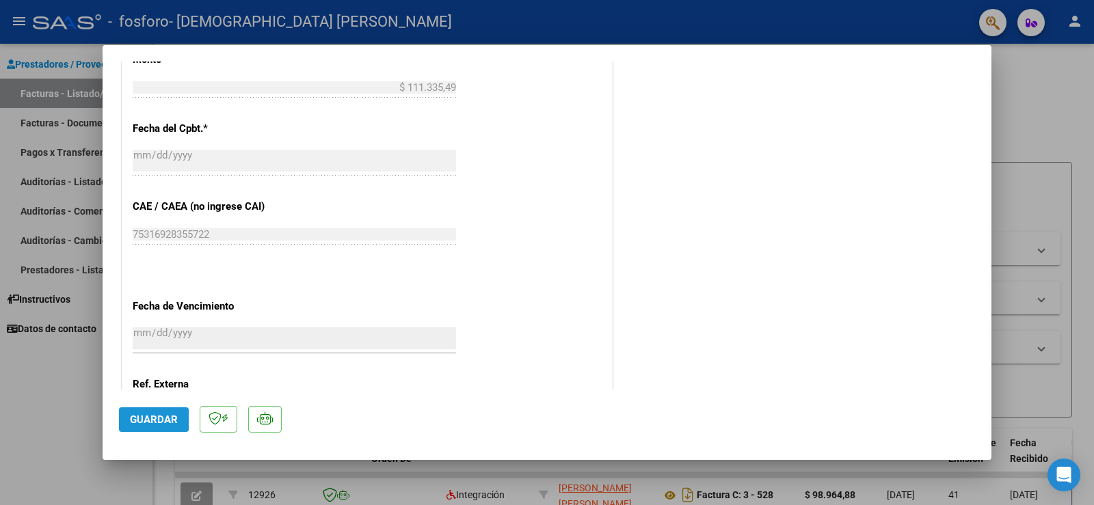
click at [142, 420] on span "Guardar" at bounding box center [154, 420] width 48 height 12
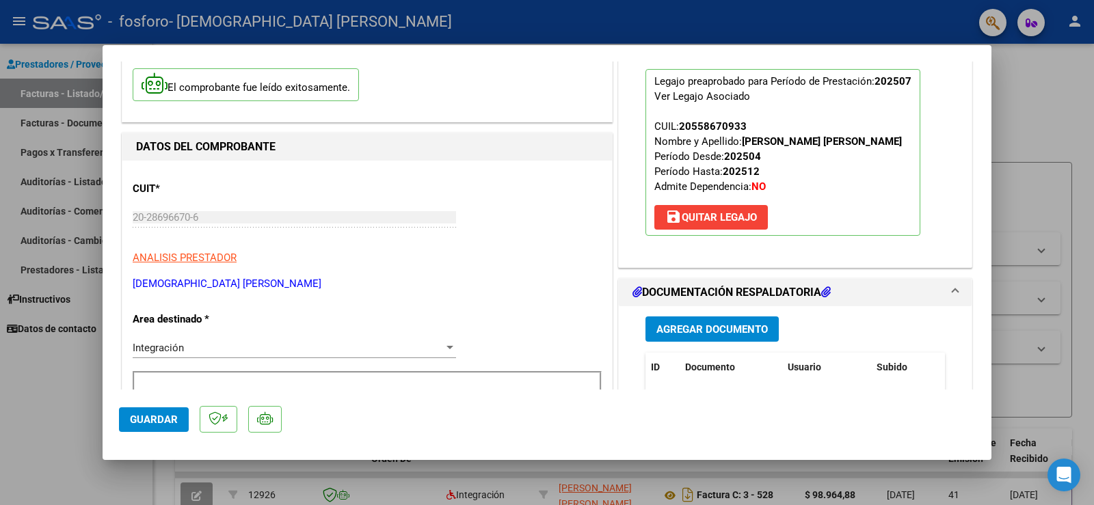
scroll to position [205, 0]
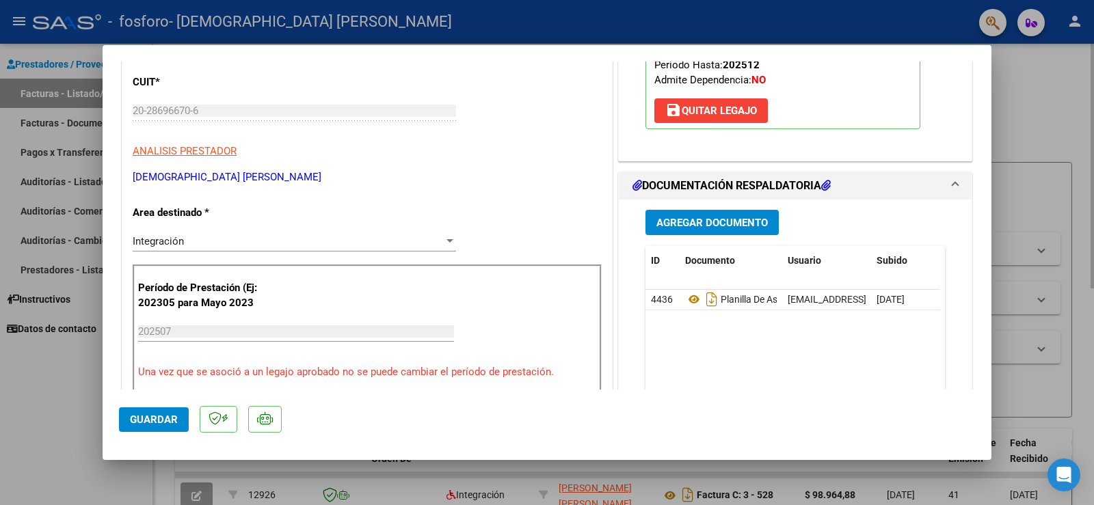
drag, startPoint x: 1040, startPoint y: 109, endPoint x: 1029, endPoint y: 100, distance: 14.5
click at [1040, 109] on div at bounding box center [547, 252] width 1094 height 505
type input "$ 0,00"
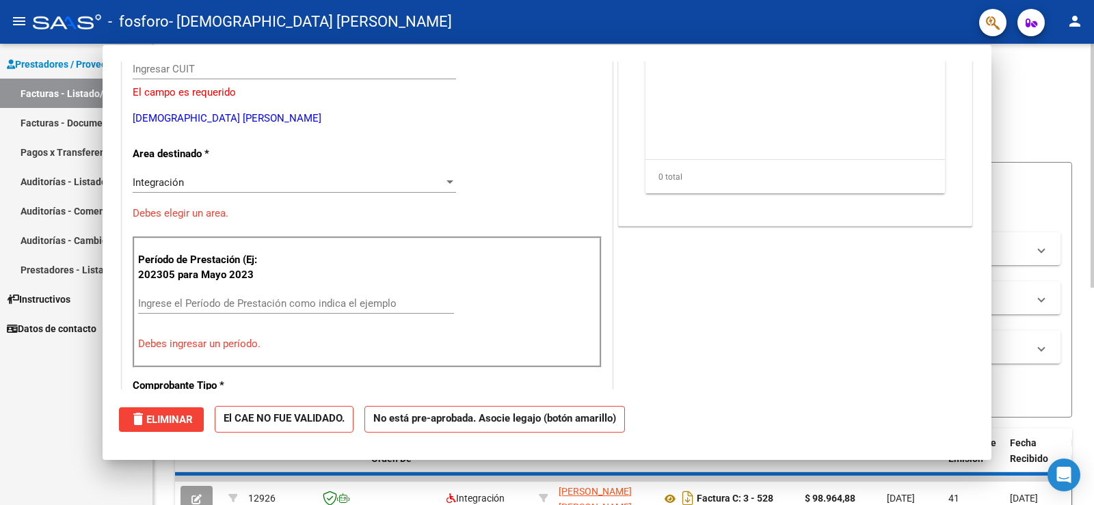
scroll to position [163, 0]
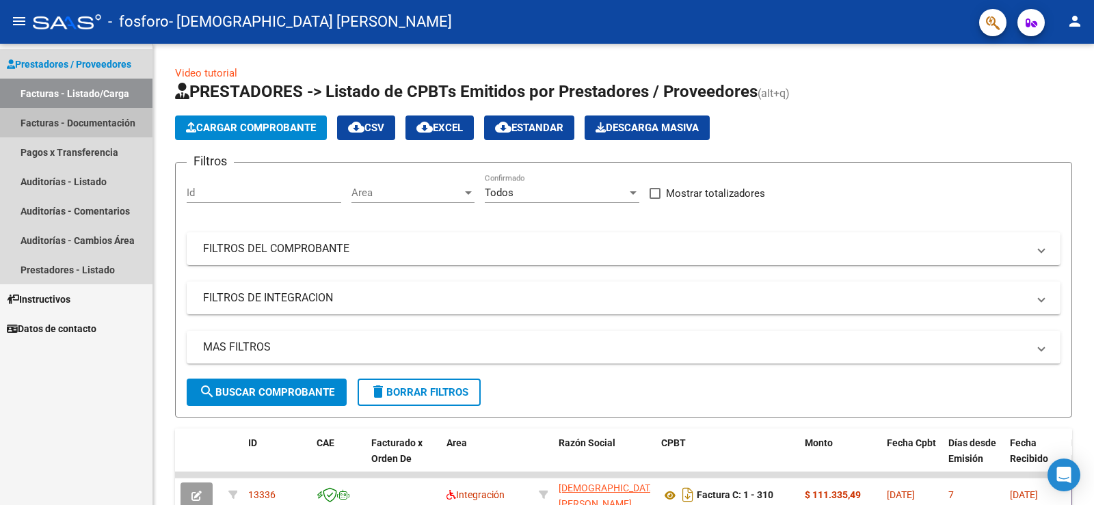
click at [56, 124] on link "Facturas - Documentación" at bounding box center [76, 122] width 153 height 29
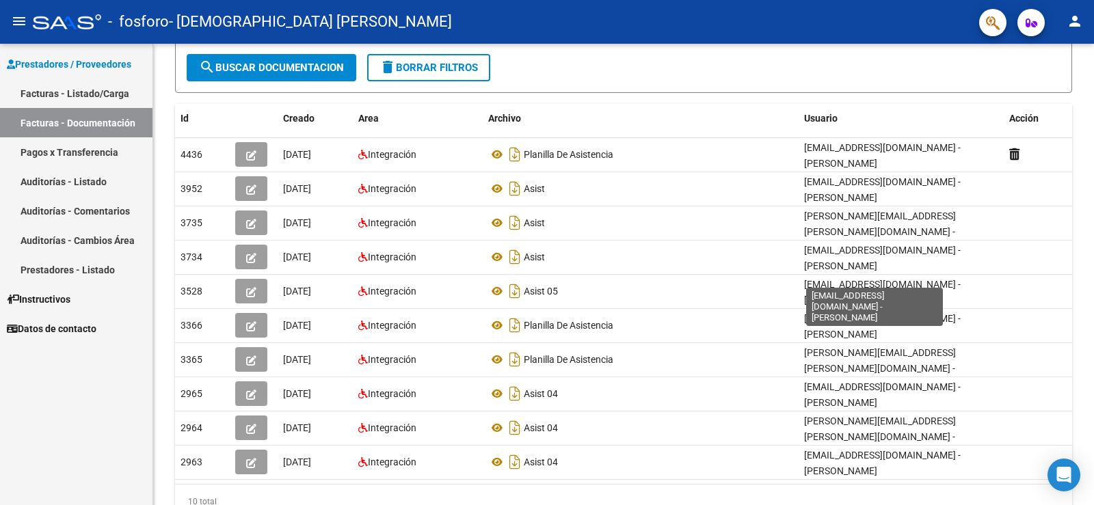
scroll to position [179, 0]
